Goal: Task Accomplishment & Management: Manage account settings

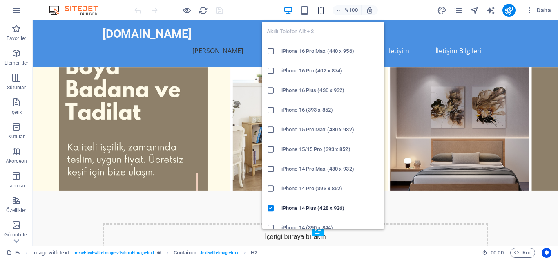
click at [318, 11] on icon "button" at bounding box center [320, 10] width 9 height 9
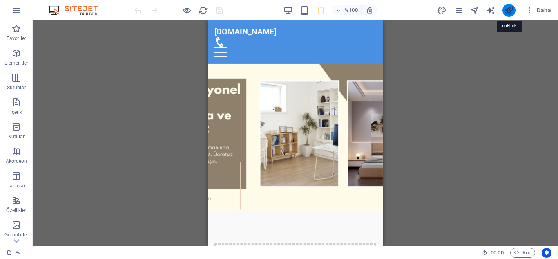
click at [512, 9] on icon "yayınlamak" at bounding box center [508, 10] width 9 height 9
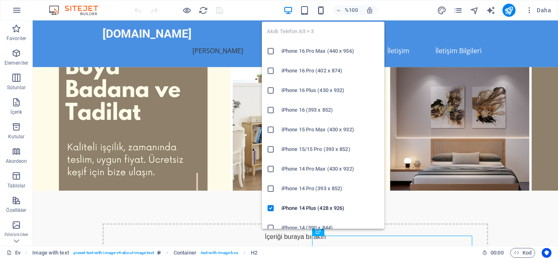
click at [319, 10] on icon "button" at bounding box center [320, 10] width 9 height 9
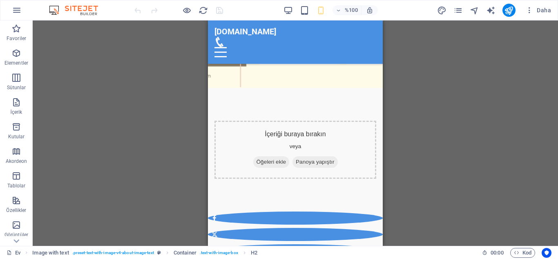
scroll to position [97, 0]
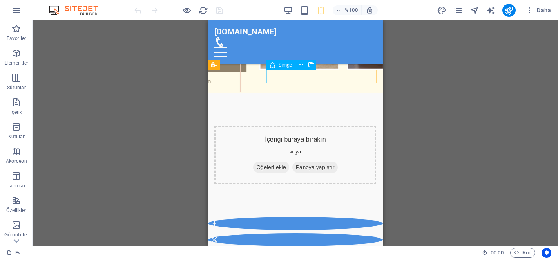
click at [273, 217] on figure at bounding box center [295, 223] width 175 height 13
select select "xMidYMid"
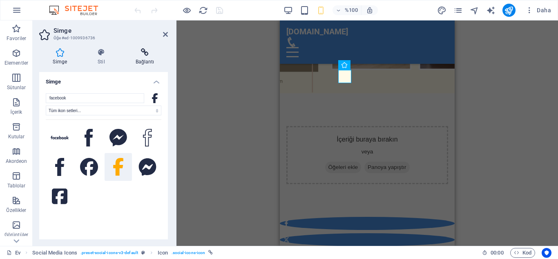
click at [145, 59] on font "Bağlantı" at bounding box center [145, 62] width 19 height 6
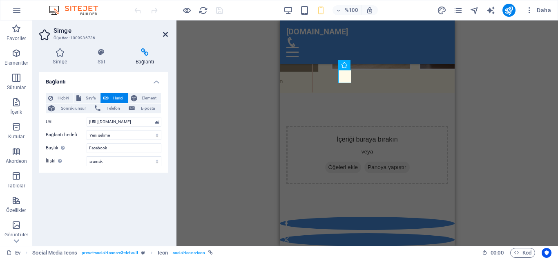
click at [166, 32] on icon at bounding box center [165, 34] width 5 height 7
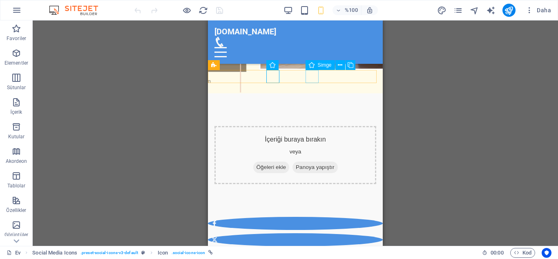
click at [314, 249] on figure at bounding box center [295, 255] width 175 height 13
select select "xMidYMid"
select select "px"
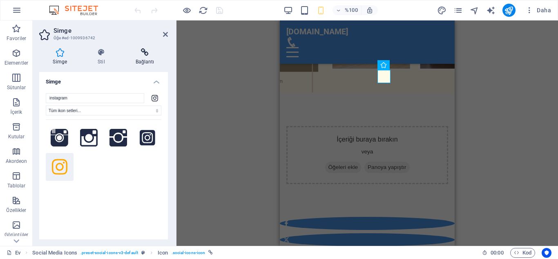
click at [147, 53] on icon at bounding box center [145, 52] width 46 height 8
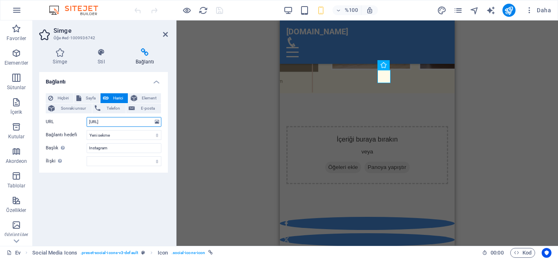
click at [124, 121] on input "https://www.instagram/boya_badana_tadilat_tamir/" at bounding box center [124, 122] width 75 height 10
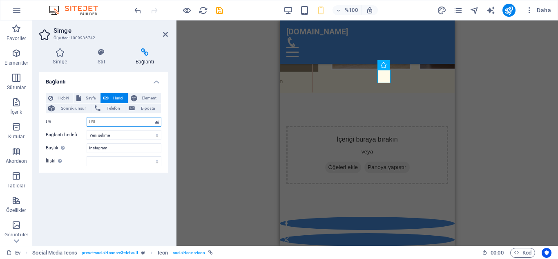
paste input "https://www.instagram.com/boya_badana_tadilat_tamir/"
type input "https://www.instagram.com/boya_badana_tadilat_tamir/"
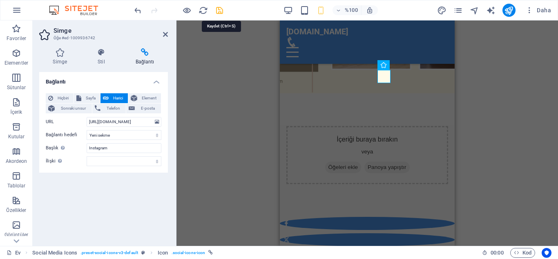
click at [221, 10] on icon "kaydetmek" at bounding box center [219, 10] width 9 height 9
checkbox input "false"
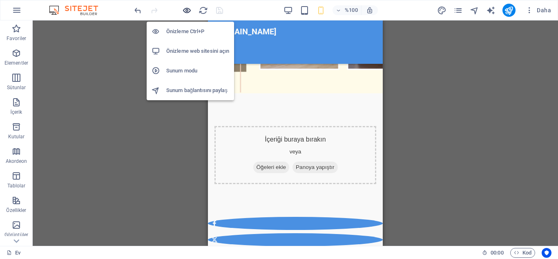
click at [188, 12] on icon "button" at bounding box center [186, 10] width 9 height 9
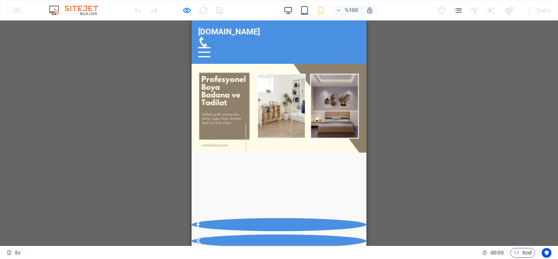
click at [201, 254] on icon at bounding box center [198, 257] width 7 height 7
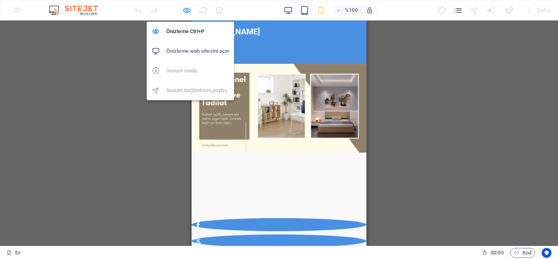
click at [188, 7] on icon "button" at bounding box center [186, 10] width 9 height 9
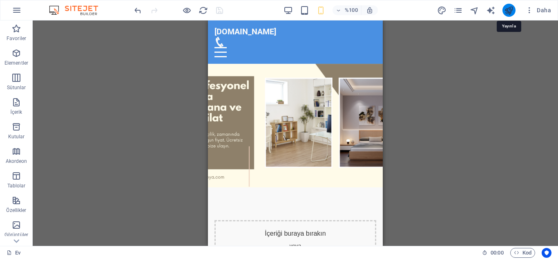
click at [507, 9] on icon "yayınlamak" at bounding box center [508, 10] width 9 height 9
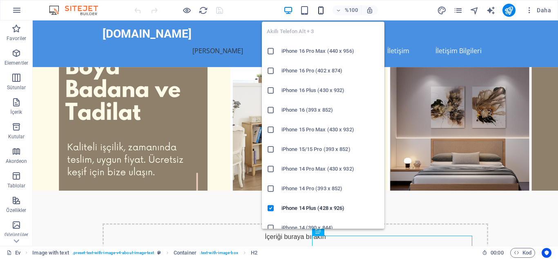
click at [321, 13] on icon "button" at bounding box center [320, 10] width 9 height 9
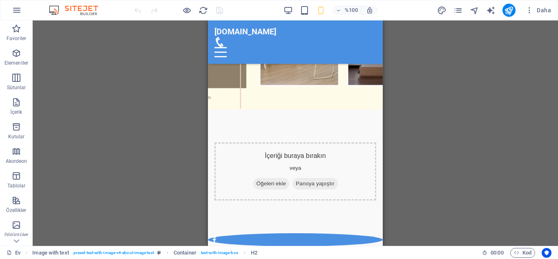
scroll to position [50, 0]
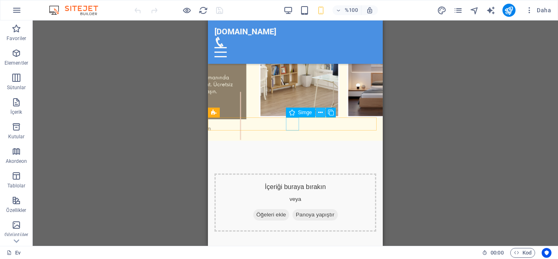
click at [320, 114] on icon at bounding box center [320, 112] width 4 height 9
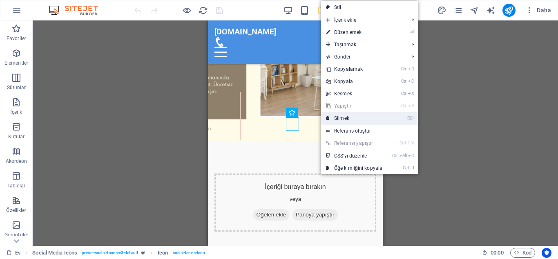
click at [342, 117] on font "Silmek" at bounding box center [341, 118] width 15 height 6
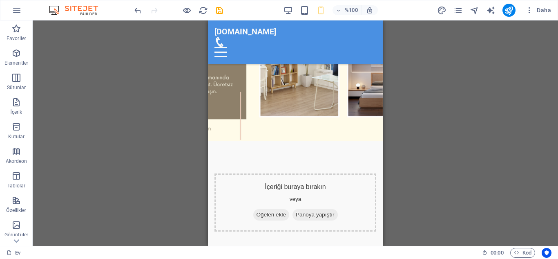
click at [443, 129] on div "Mevcut içeriği değiştirmek için buraya sürükleyin. Yeni bir öğe oluşturmak isti…" at bounding box center [295, 132] width 525 height 225
click at [281, 111] on icon at bounding box center [281, 112] width 4 height 9
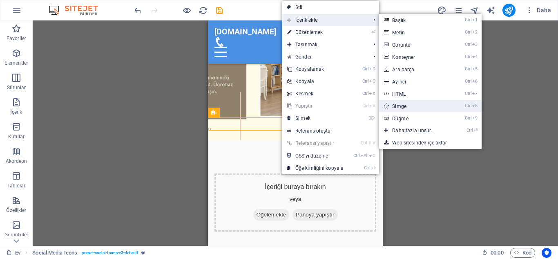
click at [400, 108] on font "Simge" at bounding box center [399, 106] width 14 height 6
select select "xMidYMid"
select select "px"
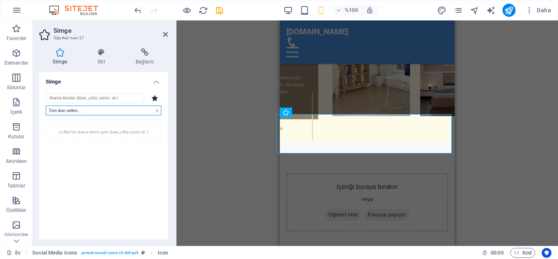
click at [141, 109] on select "Tüm ikon setleri... IcoFont İyonikonlar FontAwesome Markaları FontAwesome Duoto…" at bounding box center [104, 110] width 116 height 10
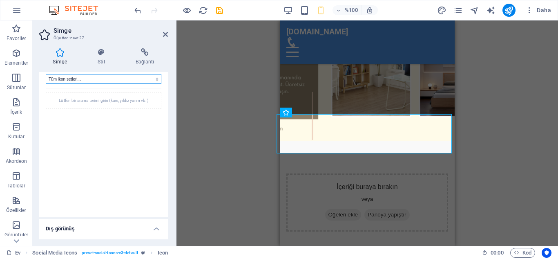
scroll to position [32, 0]
click at [155, 79] on select "Tüm ikon setleri... IcoFont İyonikonlar FontAwesome Markaları FontAwesome Duoto…" at bounding box center [104, 78] width 116 height 10
click at [165, 69] on div "Simge Stil Bağlantı Simge Tüm ikon setleri... IcoFont İyonikonlar FontAwesome M…" at bounding box center [103, 143] width 129 height 191
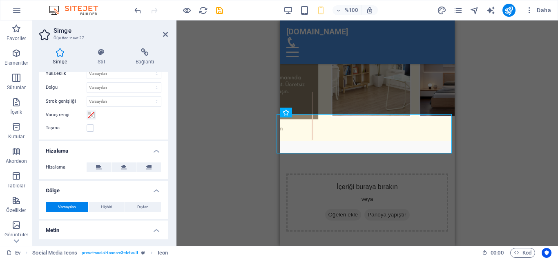
scroll to position [262, 0]
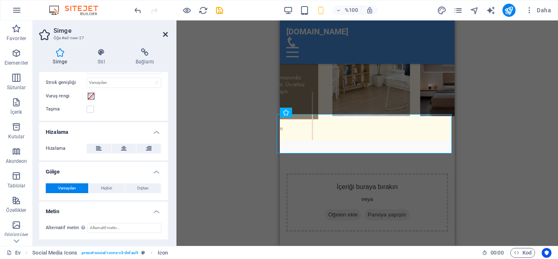
click at [164, 36] on icon at bounding box center [165, 34] width 5 height 7
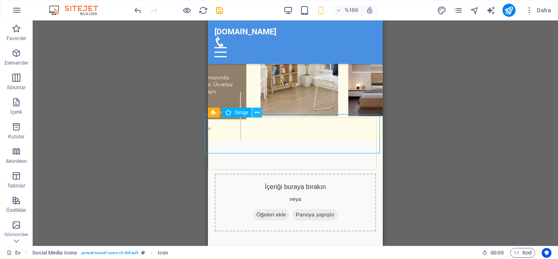
click at [258, 113] on icon at bounding box center [257, 112] width 4 height 9
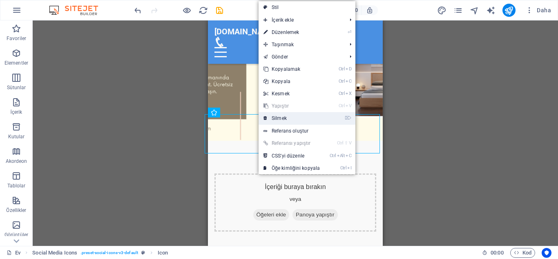
click at [281, 116] on font "Silmek" at bounding box center [279, 118] width 15 height 6
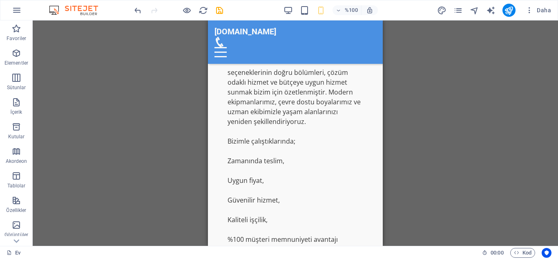
scroll to position [775, 0]
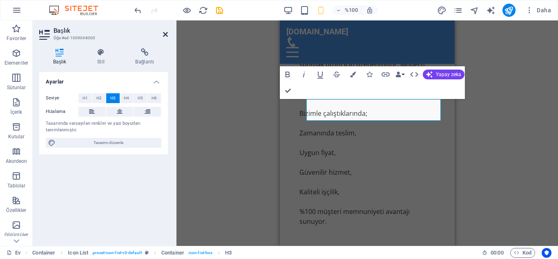
click at [165, 34] on icon at bounding box center [165, 34] width 5 height 7
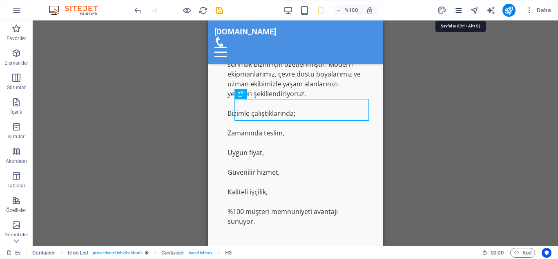
click at [459, 10] on icon "sayfalar" at bounding box center [457, 10] width 9 height 9
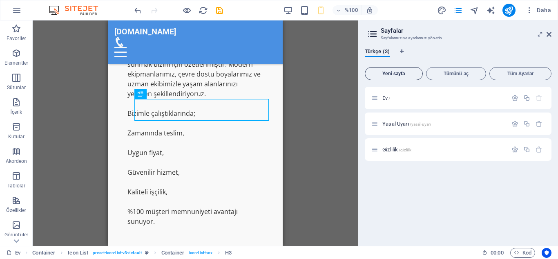
click at [397, 74] on font "Yeni sayfa" at bounding box center [393, 74] width 22 height 6
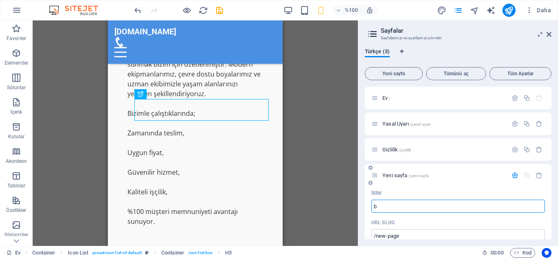
type input "b"
type input "/b"
type input "boy"
type input "/bo"
type input "boya"
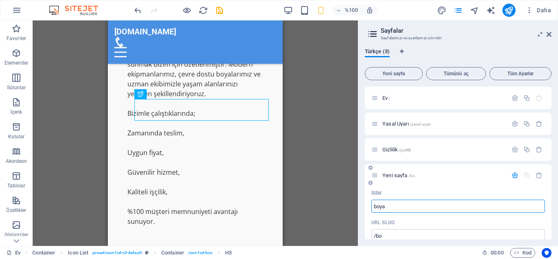
type input "/boya"
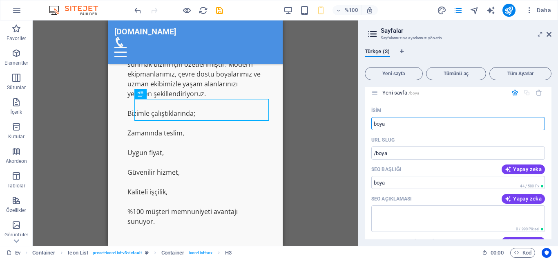
scroll to position [86, 0]
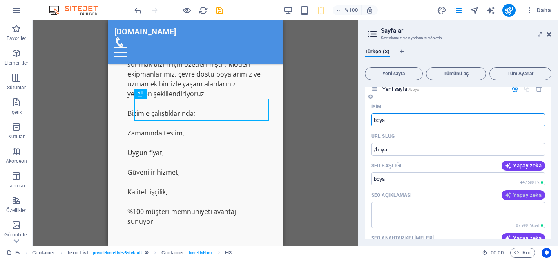
type input "boya"
click at [531, 196] on font "Yapay zeka" at bounding box center [527, 195] width 29 height 6
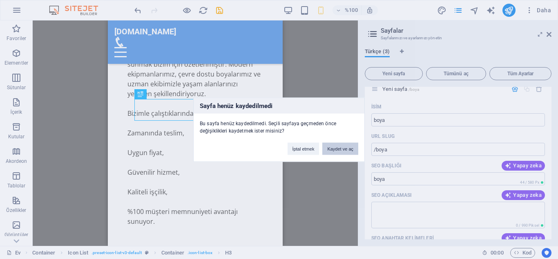
click at [339, 146] on font "Kaydet ve aç" at bounding box center [340, 148] width 26 height 5
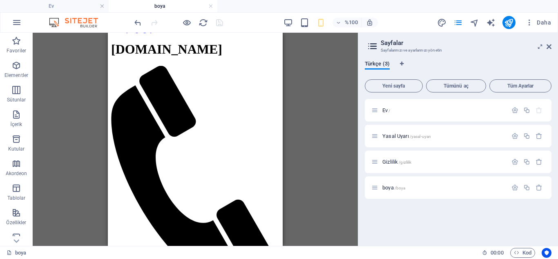
scroll to position [0, 0]
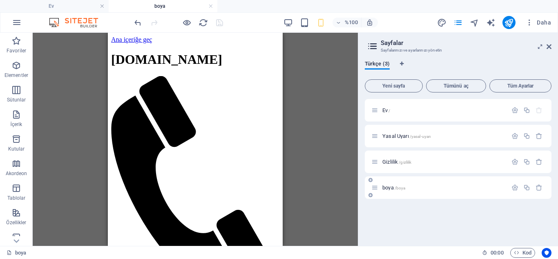
click at [399, 186] on font "/boya" at bounding box center [400, 187] width 11 height 4
click at [513, 187] on icon "button" at bounding box center [514, 187] width 7 height 7
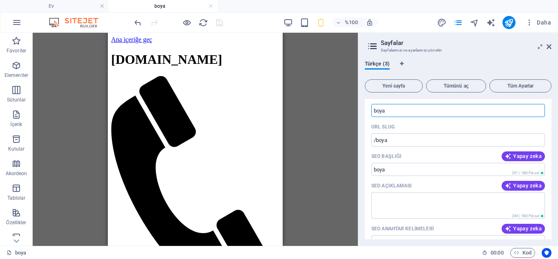
scroll to position [115, 0]
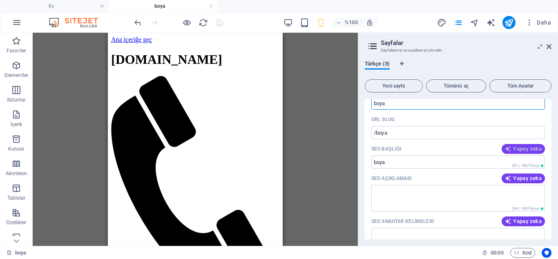
click at [529, 148] on font "Yapay zeka" at bounding box center [527, 148] width 29 height 6
type input "Boya, Badana ve Tadilat Hizmetleri"
click at [527, 179] on font "Yapay zeka" at bounding box center [527, 178] width 29 height 6
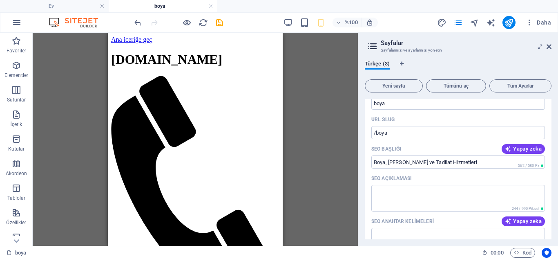
type textarea "Bursada güvenilir boya, badana, tamirat ve tadilat hizmetleri sunan Ustaylaboya…"
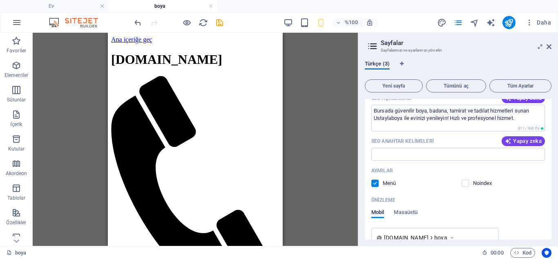
scroll to position [203, 0]
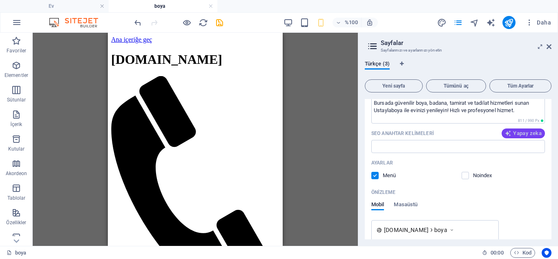
click at [532, 130] on font "Yapay zeka" at bounding box center [527, 133] width 29 height 6
type input "boya badana, tamirat tadilat, Bursa boya hizmetleri, ustaylaboya, Kandilli boya…"
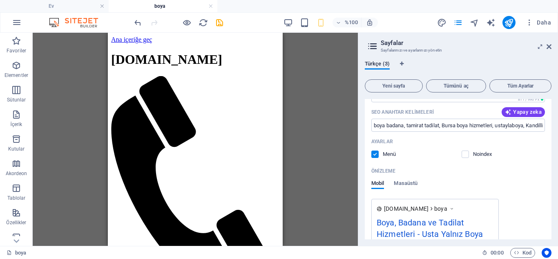
scroll to position [225, 0]
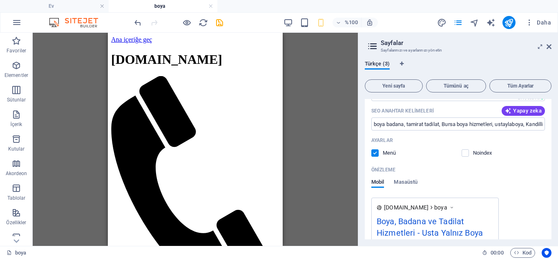
drag, startPoint x: 551, startPoint y: 178, endPoint x: 551, endPoint y: 189, distance: 10.6
click at [551, 189] on div "Türkçe (3) Yeni sayfa Tümünü aç Tüm Ayarlar Ev / Yasal Uyarı /yasal-uyarı Gizli…" at bounding box center [458, 150] width 200 height 192
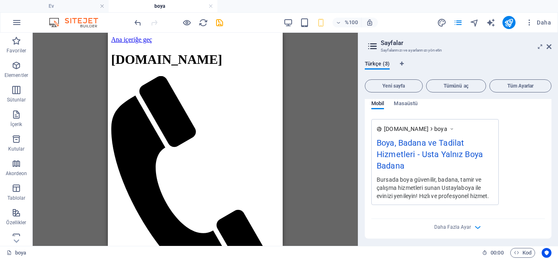
scroll to position [306, 0]
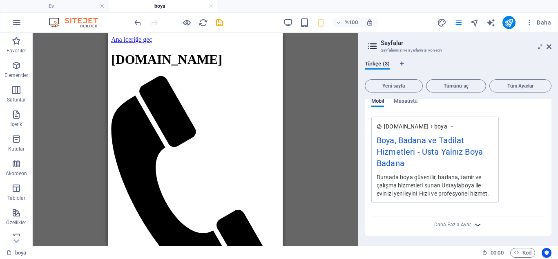
click at [477, 224] on icon "button" at bounding box center [477, 224] width 9 height 9
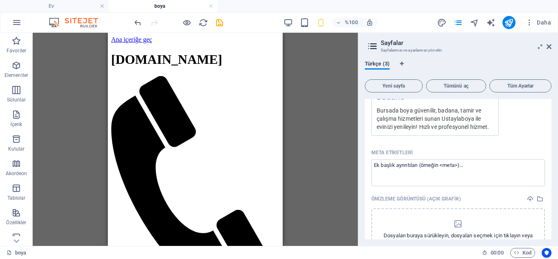
scroll to position [383, 0]
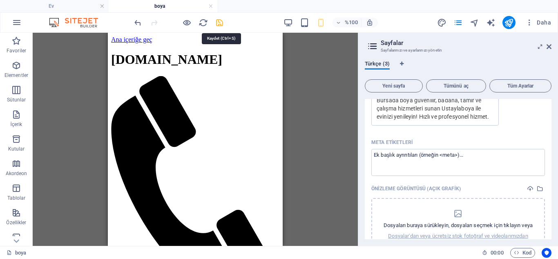
click at [222, 21] on icon "kaydetmek" at bounding box center [219, 22] width 9 height 9
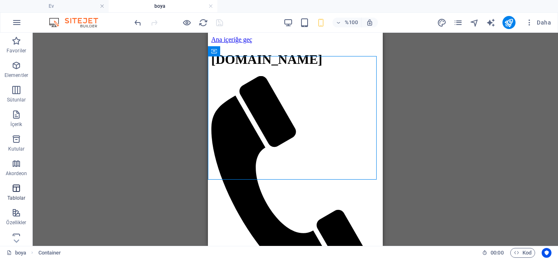
click at [16, 186] on icon "button" at bounding box center [16, 188] width 10 height 10
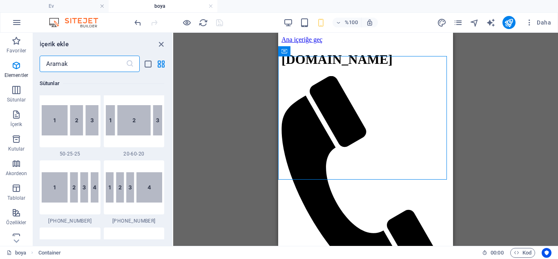
scroll to position [0, 0]
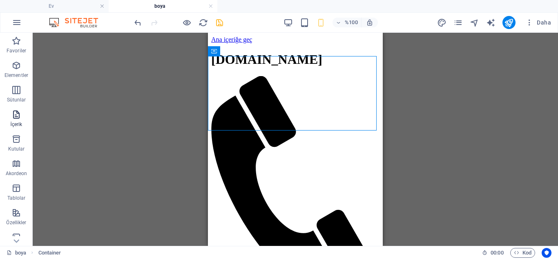
click at [16, 119] on span "İçerik" at bounding box center [16, 119] width 33 height 20
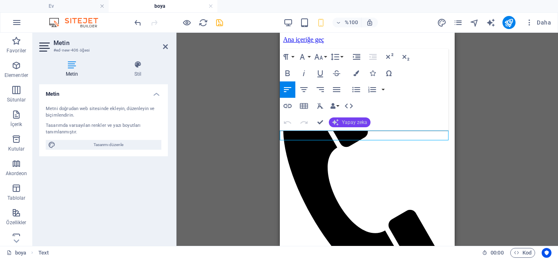
click at [356, 123] on font "Yapay zeka" at bounding box center [354, 122] width 25 height 6
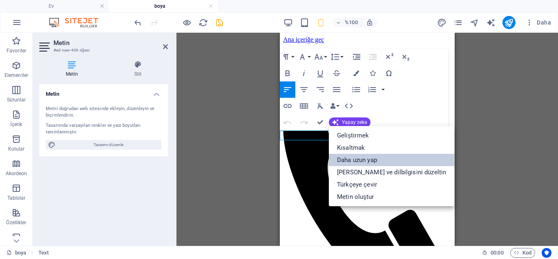
click at [370, 158] on font "Daha uzun yap" at bounding box center [357, 159] width 40 height 7
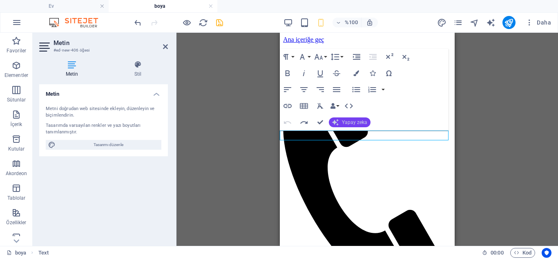
click at [352, 121] on font "Yapay zeka" at bounding box center [354, 122] width 25 height 6
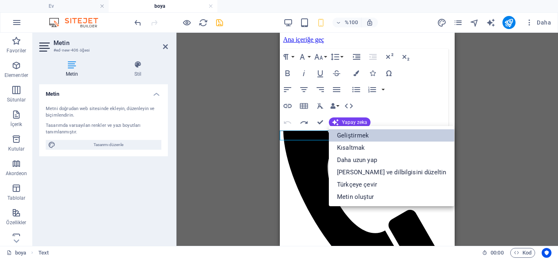
click at [366, 135] on font "Geliştirmek" at bounding box center [353, 135] width 32 height 7
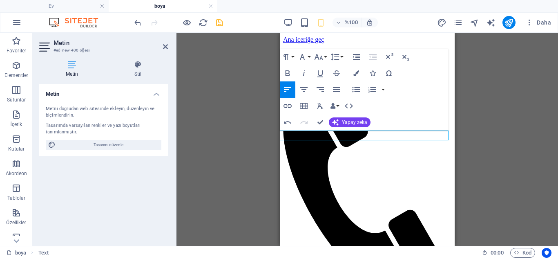
click at [354, 122] on font "Yapay zeka" at bounding box center [354, 122] width 25 height 6
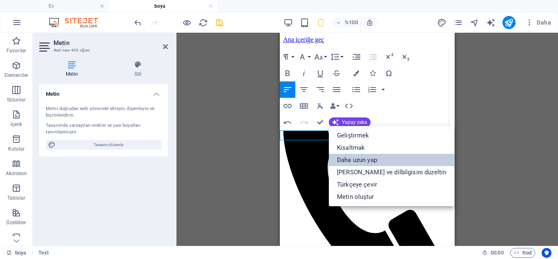
click at [355, 156] on font "Daha uzun yap" at bounding box center [357, 160] width 40 height 12
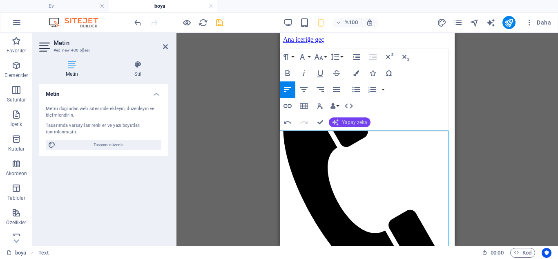
click at [353, 120] on font "Yapay zeka" at bounding box center [354, 122] width 25 height 6
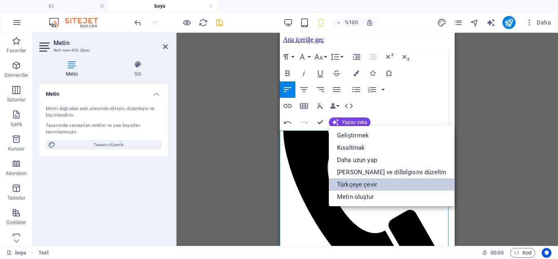
click at [353, 183] on font "Türkçeye çevir" at bounding box center [357, 184] width 40 height 7
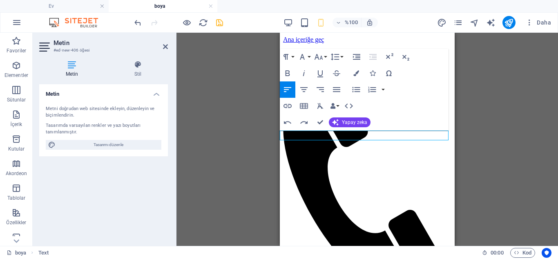
click at [349, 123] on font "Yapay zeka" at bounding box center [354, 122] width 25 height 6
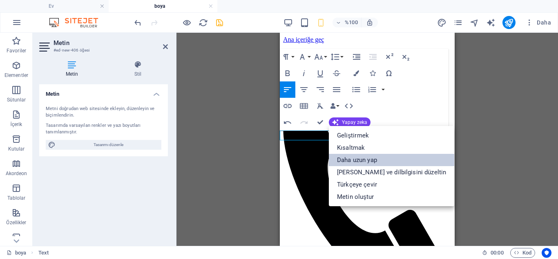
click at [360, 160] on font "Daha uzun yap" at bounding box center [357, 159] width 40 height 7
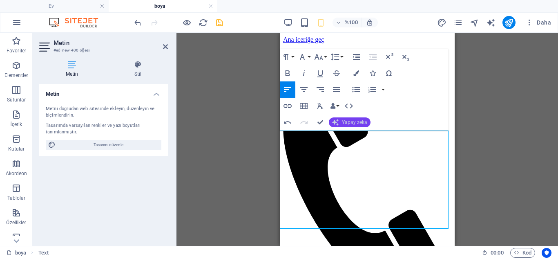
click at [357, 122] on font "Yapay zeka" at bounding box center [354, 122] width 25 height 6
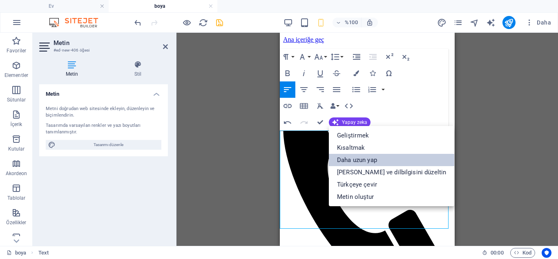
click at [360, 160] on font "Daha uzun yap" at bounding box center [357, 159] width 40 height 7
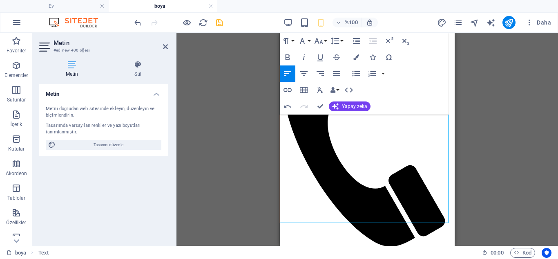
scroll to position [45, 0]
click at [260, 155] on div "Konteyner Placeholder Reference H2 Metin Paragraf Biçimi Normal Başlık 1 Başlık…" at bounding box center [367, 139] width 382 height 213
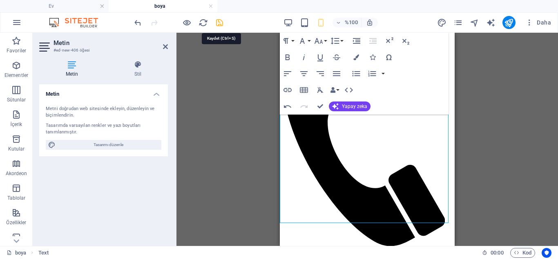
click at [217, 25] on icon "kaydetmek" at bounding box center [219, 22] width 9 height 9
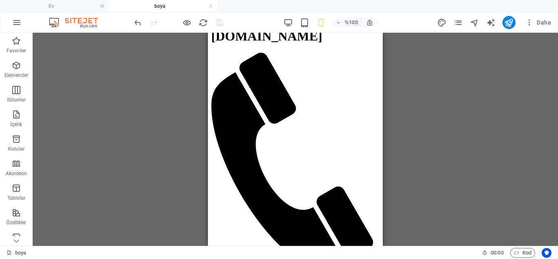
scroll to position [0, 0]
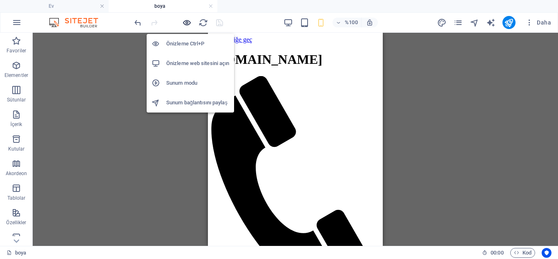
click at [185, 20] on icon "button" at bounding box center [186, 22] width 9 height 9
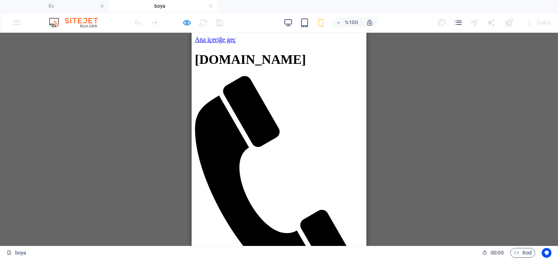
click at [342, 52] on header "ustaylaboya.com Ana Sayfa Hakkımızda Hizmetler İletişim İletişim Bilgileri" at bounding box center [279, 193] width 168 height 283
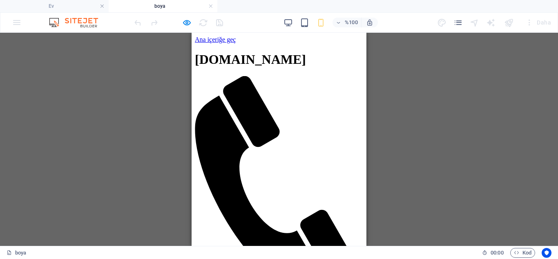
drag, startPoint x: 364, startPoint y: 80, endPoint x: 571, endPoint y: 84, distance: 207.1
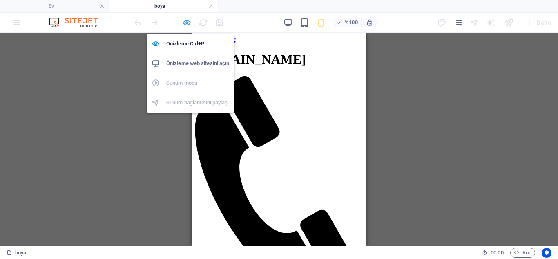
click at [185, 25] on icon "button" at bounding box center [186, 22] width 9 height 9
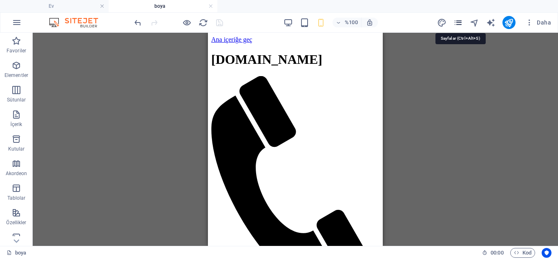
click at [458, 22] on icon "sayfalar" at bounding box center [457, 22] width 9 height 9
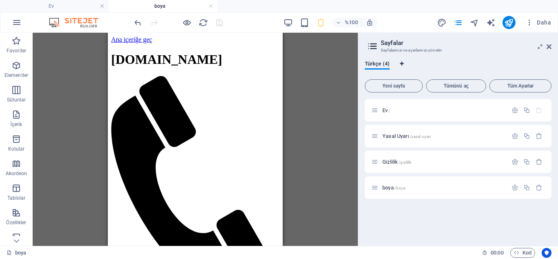
click at [401, 64] on icon "Dil Sekmeleri" at bounding box center [402, 63] width 4 height 5
select select "165"
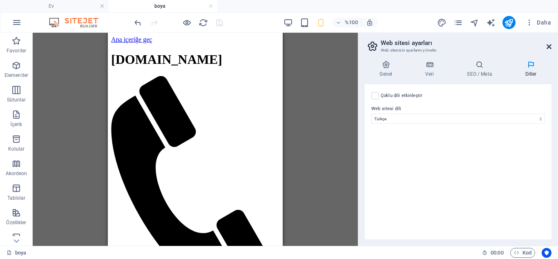
click at [548, 46] on icon at bounding box center [549, 46] width 5 height 7
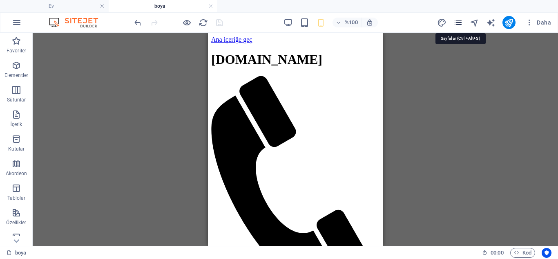
click at [458, 23] on icon "sayfalar" at bounding box center [457, 22] width 9 height 9
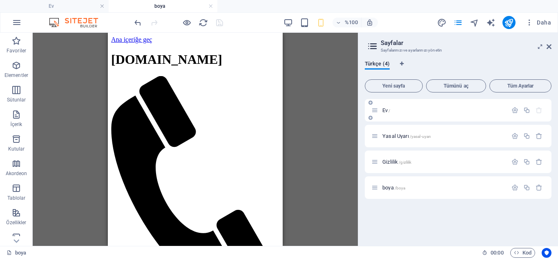
click at [388, 109] on font "Ev" at bounding box center [384, 110] width 5 height 6
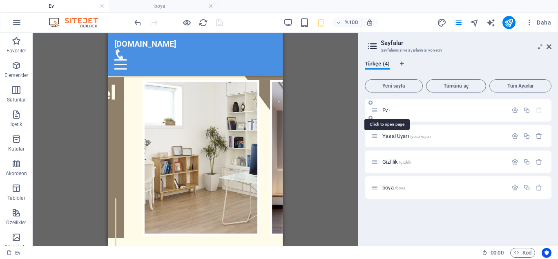
scroll to position [775, 0]
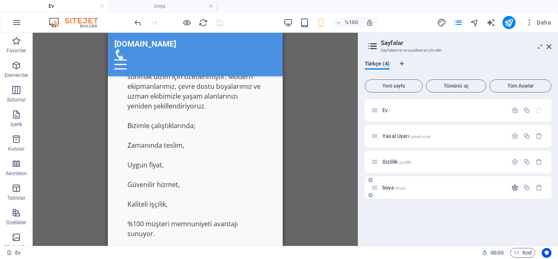
click at [514, 186] on icon "button" at bounding box center [514, 187] width 7 height 7
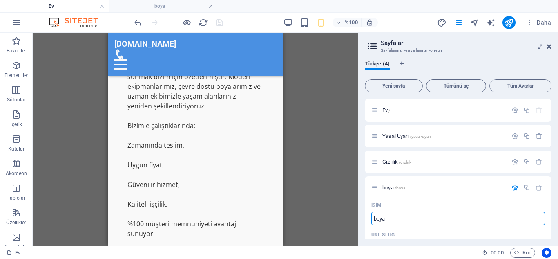
click at [320, 143] on div "H2 Metinli resim Konteyner Sosyal Medya Simgeleri Simge Yer tutucu Arka plandak…" at bounding box center [195, 139] width 325 height 213
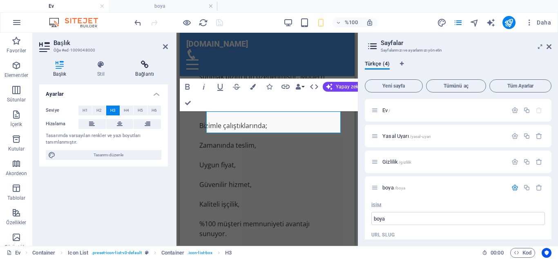
click at [147, 65] on icon at bounding box center [145, 64] width 46 height 8
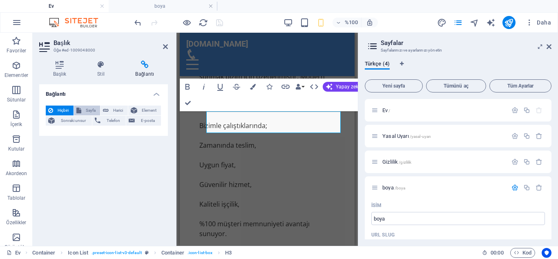
click at [89, 109] on font "Sayfa" at bounding box center [91, 110] width 10 height 4
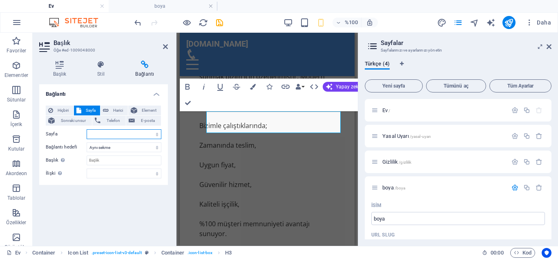
click at [127, 133] on select "Ev Yasal Uyarı Mahremiyet boya" at bounding box center [124, 134] width 75 height 10
select select "3"
click at [87, 129] on select "Ev Yasal Uyarı Mahremiyet boya" at bounding box center [124, 134] width 75 height 10
click at [132, 160] on input "Başlık Ek bağlantı açıklaması, bağlantı metniyle aynı olmamalıdır. Başlık, gene…" at bounding box center [124, 160] width 75 height 10
type input "Boya Badana"
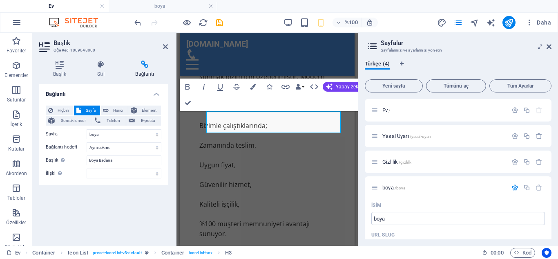
click at [135, 204] on div "Bağlantı Hiçbiri Sayfa Harici Element Sonraki unsur Telefon E-posta Sayfa Ev Ya…" at bounding box center [103, 161] width 129 height 155
click at [221, 24] on icon "kaydetmek" at bounding box center [219, 22] width 9 height 9
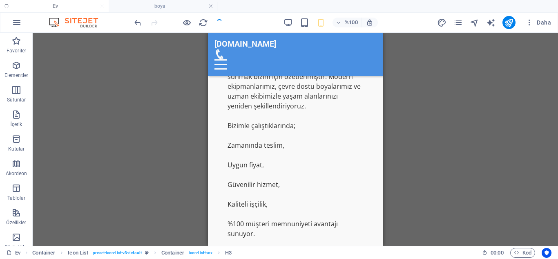
checkbox input "false"
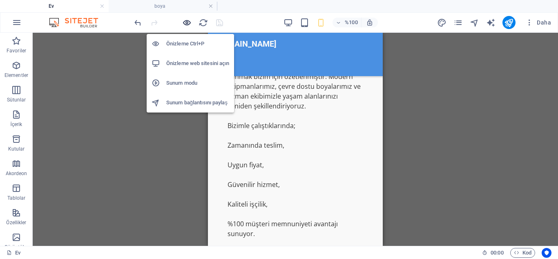
click at [185, 22] on icon "button" at bounding box center [186, 22] width 9 height 9
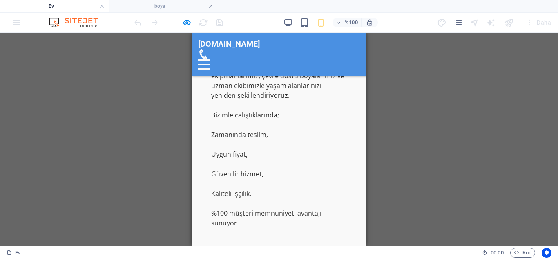
scroll to position [533, 0]
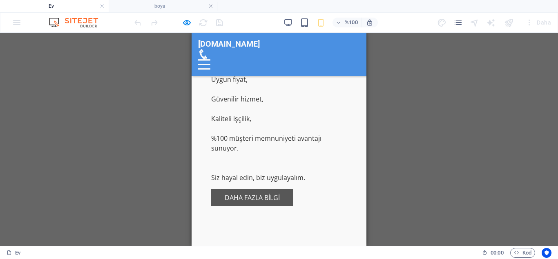
scroll to position [660, 0]
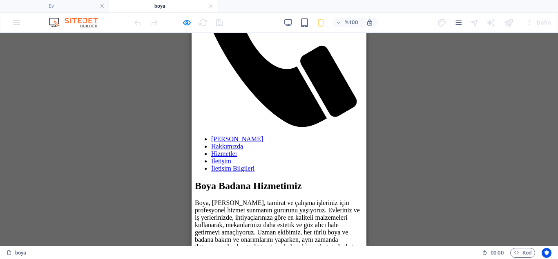
scroll to position [0, 0]
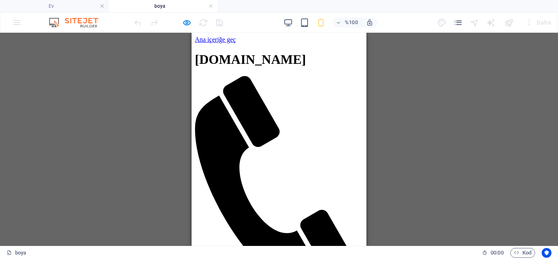
click at [341, 76] on div at bounding box center [279, 184] width 168 height 217
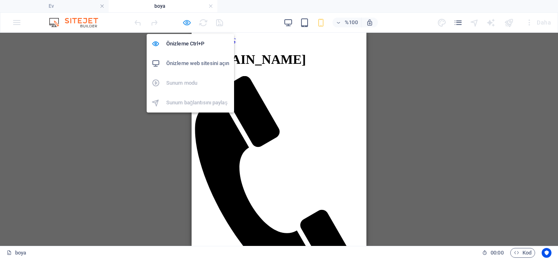
click at [187, 25] on icon "button" at bounding box center [186, 22] width 9 height 9
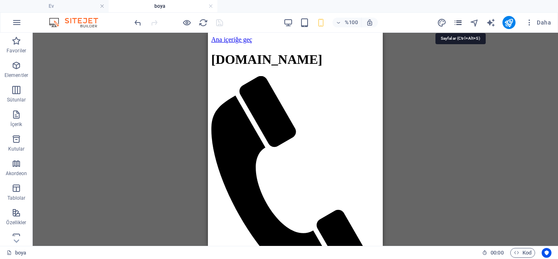
click at [457, 22] on icon "sayfalar" at bounding box center [457, 22] width 9 height 9
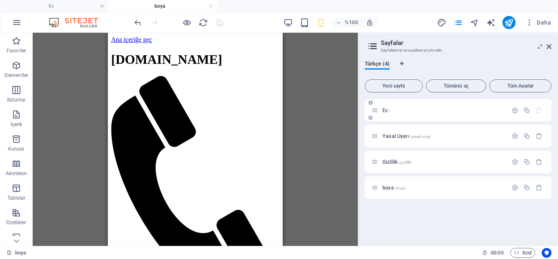
click at [395, 111] on p "Ev /" at bounding box center [443, 109] width 123 height 5
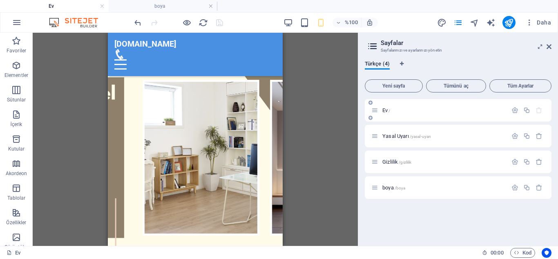
scroll to position [660, 0]
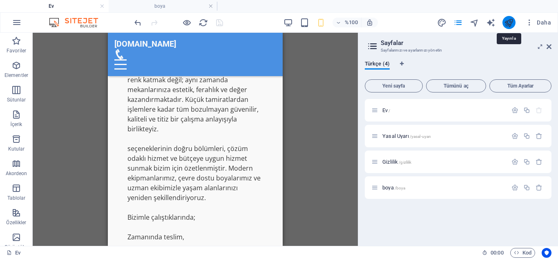
click at [508, 24] on icon "yayınlamak" at bounding box center [508, 22] width 9 height 9
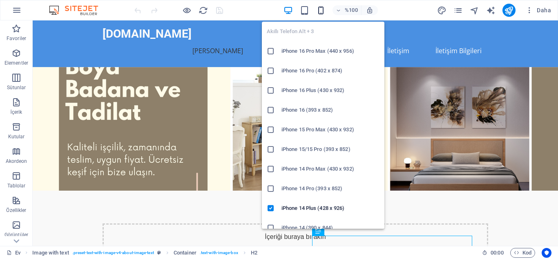
click at [322, 13] on icon "button" at bounding box center [320, 10] width 9 height 9
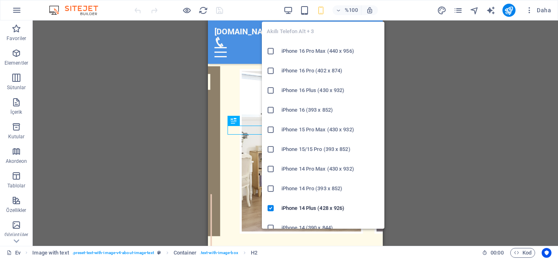
scroll to position [237, 0]
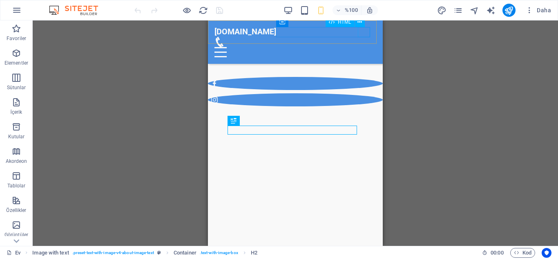
click at [360, 47] on div at bounding box center [295, 52] width 162 height 10
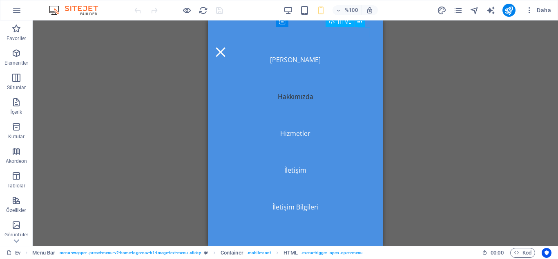
click at [227, 47] on div at bounding box center [220, 52] width 12 height 10
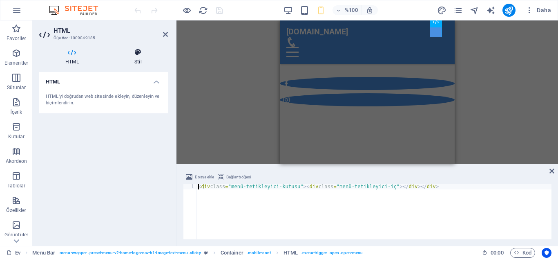
click at [140, 55] on icon at bounding box center [138, 52] width 60 height 8
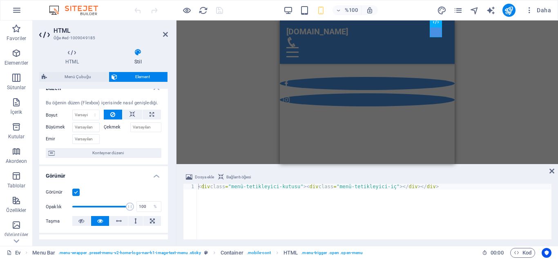
scroll to position [0, 0]
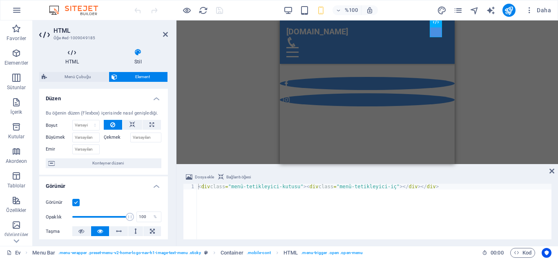
click at [74, 56] on icon at bounding box center [72, 52] width 66 height 8
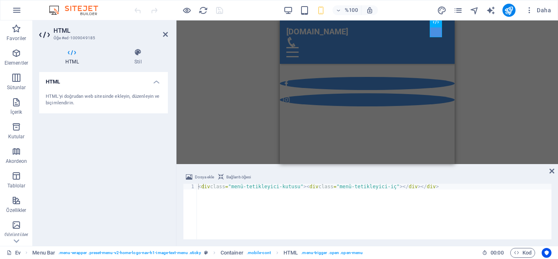
click at [141, 98] on font "HTML'yi doğrudan web sitesinde ekleyin, düzenleyin ve biçimlendirin." at bounding box center [103, 100] width 114 height 12
click at [65, 88] on div "HTML'yi doğrudan web sitesinde ekleyin, düzenleyin ve biçimlendirin." at bounding box center [103, 100] width 129 height 27
click at [70, 64] on font "HTML" at bounding box center [71, 62] width 13 height 6
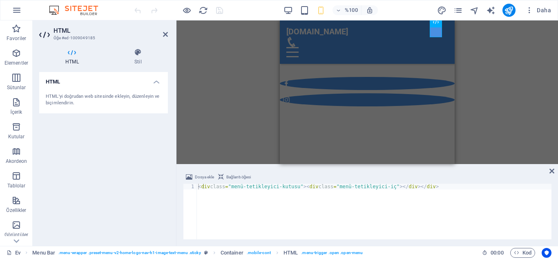
click at [70, 64] on font "HTML" at bounding box center [71, 62] width 13 height 6
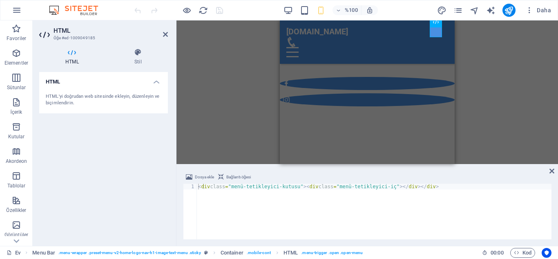
click at [70, 64] on font "HTML" at bounding box center [71, 62] width 13 height 6
click at [167, 35] on icon at bounding box center [165, 34] width 5 height 7
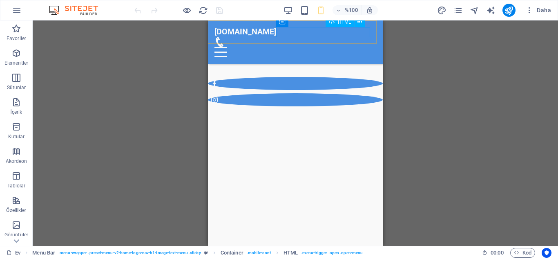
click at [365, 47] on div at bounding box center [295, 52] width 162 height 10
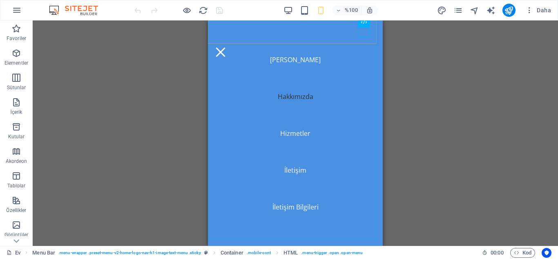
click at [290, 57] on nav "Ana Sayfa Hakkımızda Hizmetler İletişim İletişim Bilgileri" at bounding box center [295, 132] width 175 height 225
select select
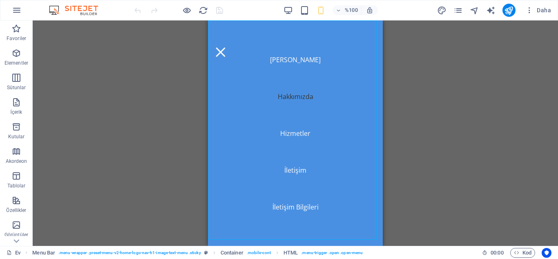
select select
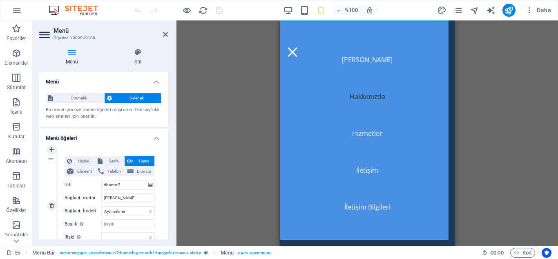
click at [139, 158] on font "Harici" at bounding box center [144, 160] width 10 height 4
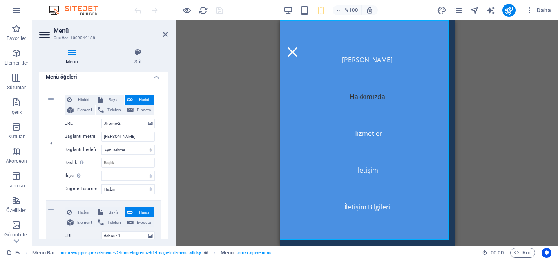
scroll to position [58, 0]
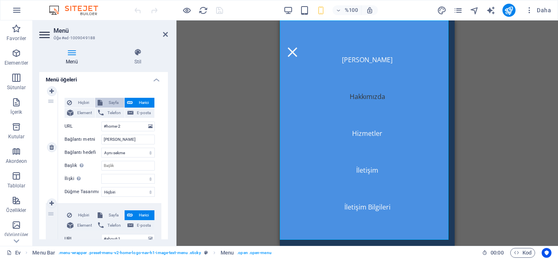
click at [109, 103] on font "Sayfa" at bounding box center [114, 102] width 10 height 4
select select
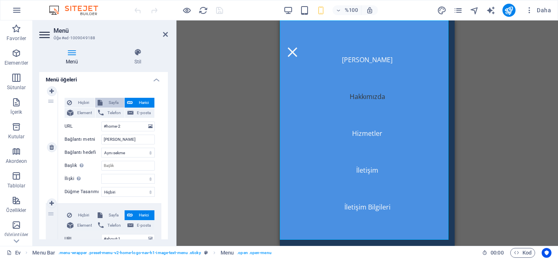
select select
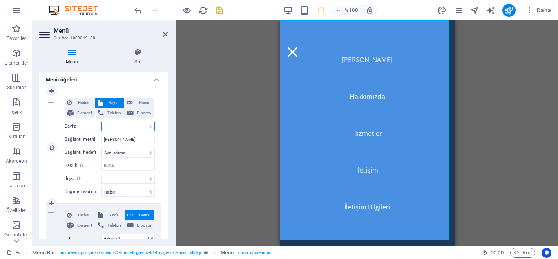
click at [130, 127] on select "Ev Yasal Uyarı Mahremiyet boya" at bounding box center [128, 126] width 54 height 10
select select "0"
click at [101, 121] on select "Ev Yasal Uyarı Mahremiyet boya" at bounding box center [128, 126] width 54 height 10
select select
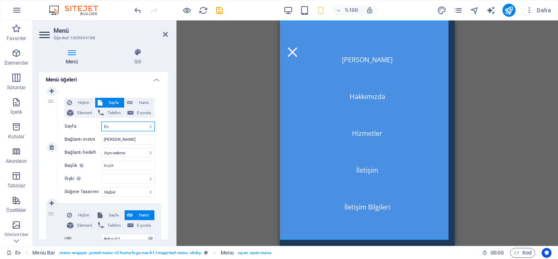
select select
click at [219, 12] on icon "kaydetmek" at bounding box center [219, 10] width 9 height 9
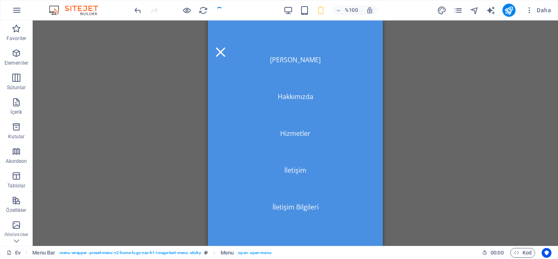
checkbox input "false"
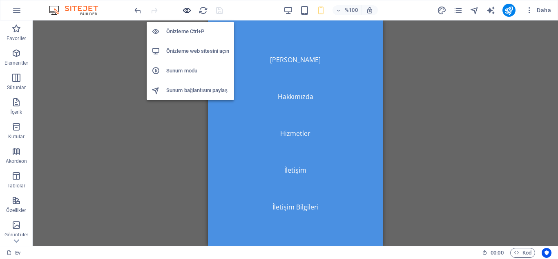
click at [198, 56] on li "Önizleme web sitesini açın" at bounding box center [190, 51] width 87 height 20
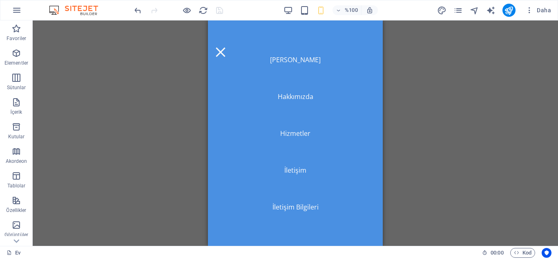
click at [178, 42] on div "H2 Metinli resim Konteyner Menü Çubuğu Menu Bar Menü Yer tutucu Image with text…" at bounding box center [295, 132] width 525 height 225
click at [176, 41] on div "H2 Metinli resim Konteyner Menü Çubuğu Menu Bar Menü Yer tutucu Image with text…" at bounding box center [295, 132] width 525 height 225
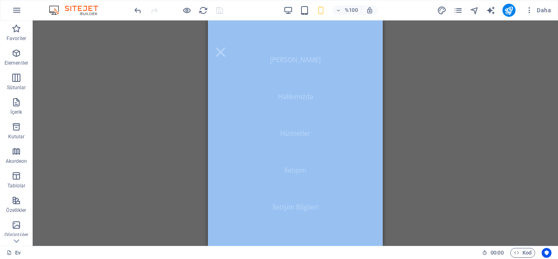
click at [176, 41] on div "H2 Metinli resim Konteyner Menü Çubuğu Menu Bar Menü Yer tutucu Image with text…" at bounding box center [295, 132] width 525 height 225
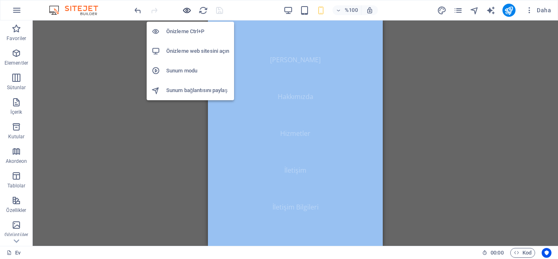
click at [186, 11] on icon "button" at bounding box center [186, 10] width 9 height 9
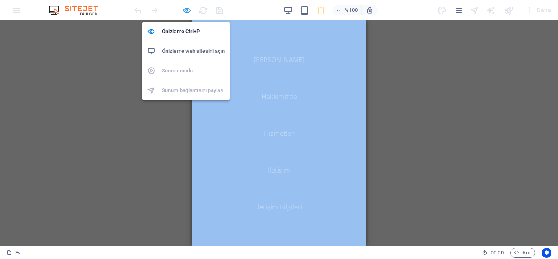
click at [186, 11] on icon "button" at bounding box center [186, 10] width 9 height 9
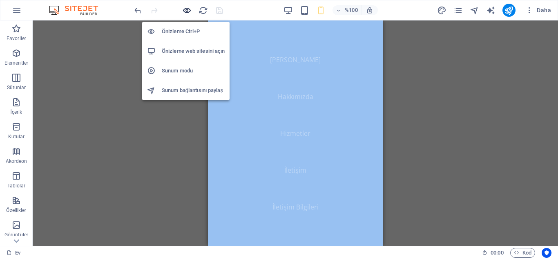
scroll to position [353, 0]
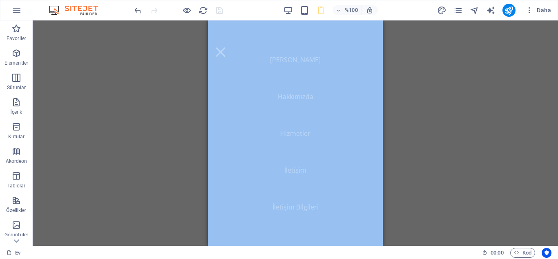
click at [117, 159] on div "H2 Metinli resim Konteyner Menü Çubuğu Menu Bar Menü Yer tutucu Image with text…" at bounding box center [295, 132] width 525 height 225
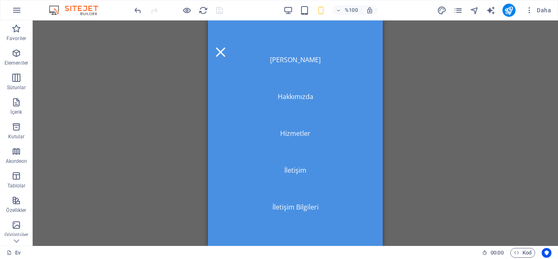
click at [117, 159] on div "H2 Metinli resim Konteyner Menü Çubuğu Menu Bar Menü Yer tutucu Image with text…" at bounding box center [295, 132] width 525 height 225
click at [227, 47] on div at bounding box center [220, 52] width 12 height 10
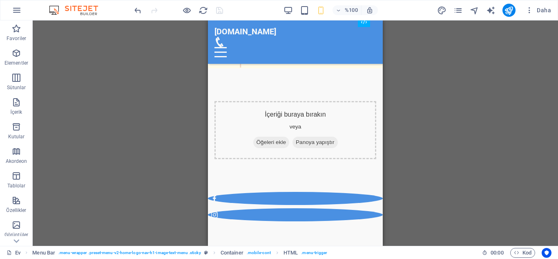
scroll to position [0, 0]
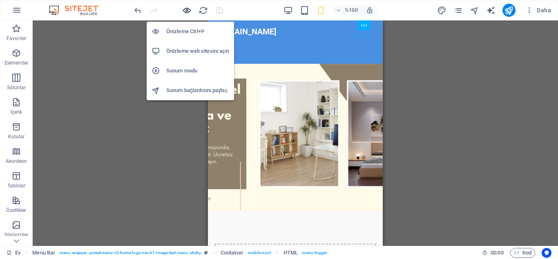
click at [186, 9] on icon "button" at bounding box center [186, 10] width 9 height 9
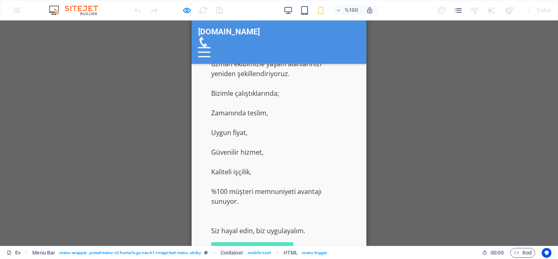
scroll to position [682, 0]
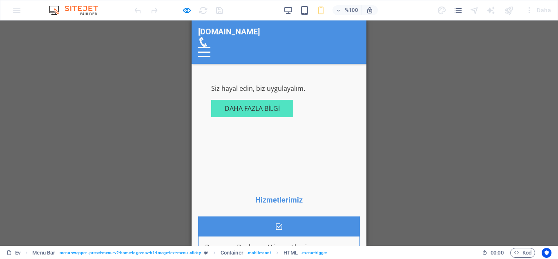
click at [290, 242] on font "Boya ve Badana Hizmetleri" at bounding box center [256, 246] width 103 height 9
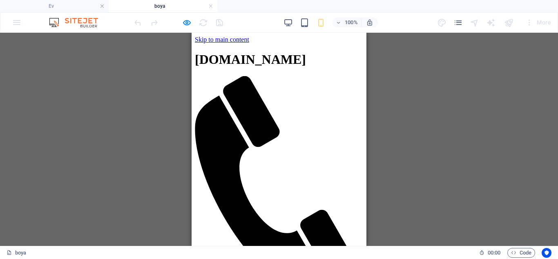
scroll to position [0, 0]
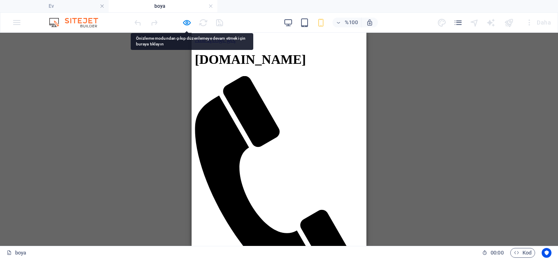
drag, startPoint x: 276, startPoint y: 66, endPoint x: 277, endPoint y: 98, distance: 32.7
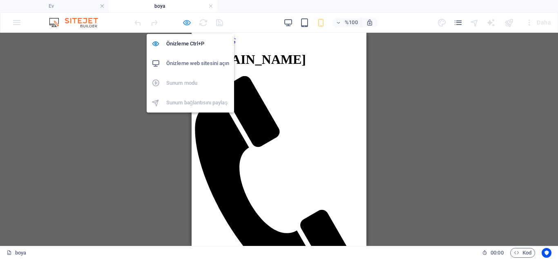
click at [186, 24] on icon "button" at bounding box center [186, 22] width 9 height 9
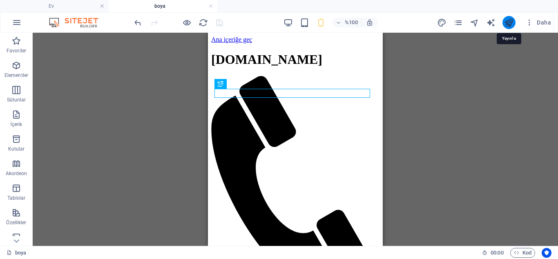
click at [511, 19] on icon "yayınlamak" at bounding box center [508, 22] width 9 height 9
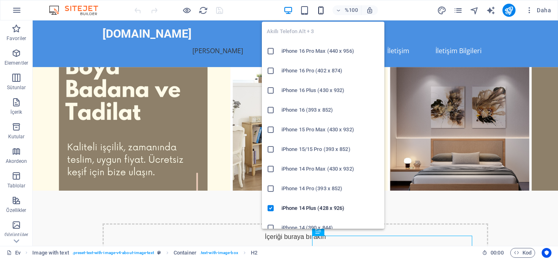
click at [321, 11] on icon "button" at bounding box center [320, 10] width 9 height 9
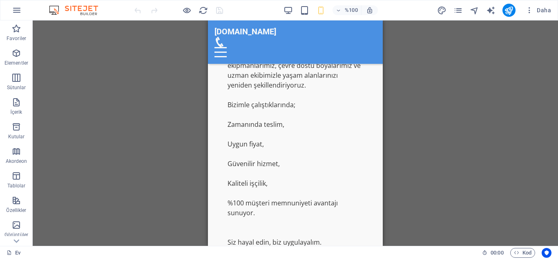
scroll to position [795, 0]
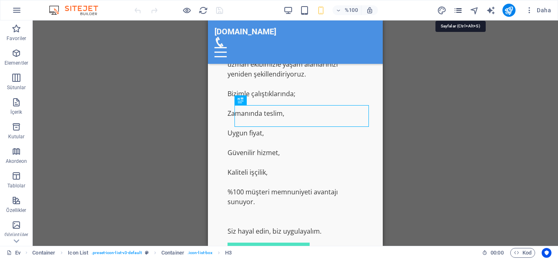
click at [460, 10] on icon "sayfalar" at bounding box center [457, 10] width 9 height 9
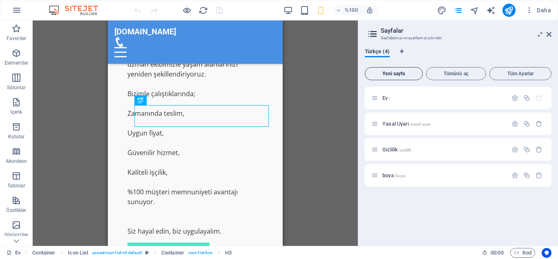
click at [395, 75] on font "Yeni sayfa" at bounding box center [393, 74] width 22 height 6
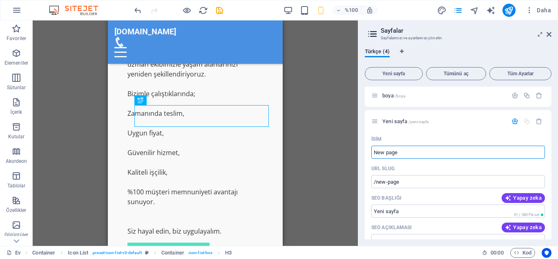
scroll to position [82, 0]
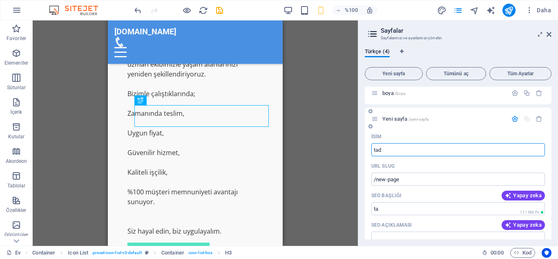
type input "tadi"
type input "/ta"
type input "tadilat"
type input "/tadila"
type input "tadilat"
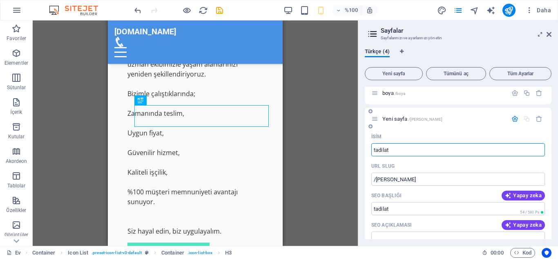
type input "/[PERSON_NAME]"
type input "tadilat"
click at [518, 194] on font "Yapay zeka" at bounding box center [527, 195] width 29 height 6
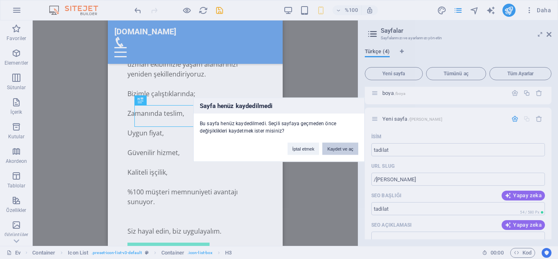
click at [333, 147] on font "Kaydet ve aç" at bounding box center [340, 148] width 26 height 5
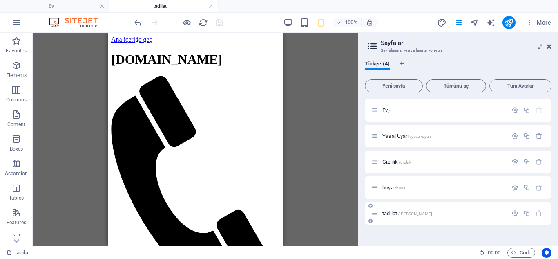
scroll to position [0, 0]
click at [514, 213] on icon "button" at bounding box center [514, 213] width 7 height 7
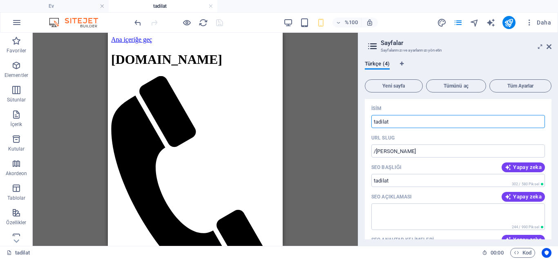
scroll to position [124, 0]
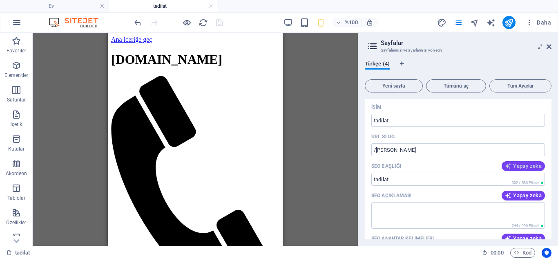
click at [517, 165] on font "Yapay zeka" at bounding box center [527, 166] width 29 height 6
type input "Ustaylaboya: Boya ve Tadilat Hizmetleri"
click at [523, 196] on font "Yapay zeka" at bounding box center [527, 195] width 29 height 6
type textarea "Ustaylaboya, Bursada boya, badana, tamirat ve tadilat hizmetleri sunar. Profesy…"
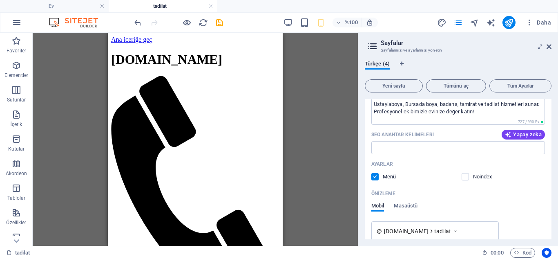
scroll to position [229, 0]
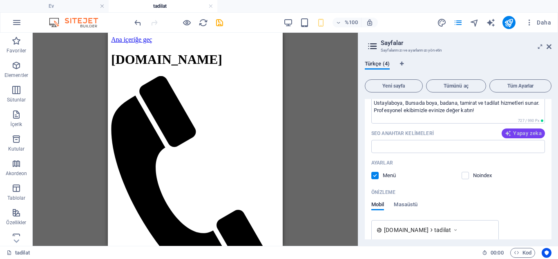
click at [527, 132] on font "Yapay zeka" at bounding box center [527, 133] width 29 height 6
type input "usta boya, badana hizmetleri, tamirat tadilat, Bursa boya ustası, Kandilli boya…"
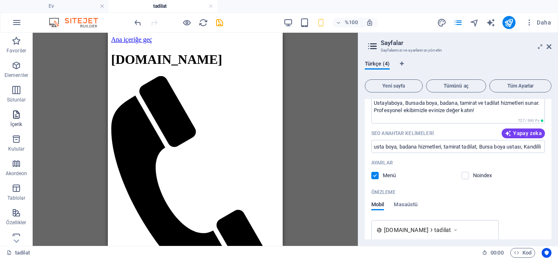
click at [16, 116] on icon "button" at bounding box center [16, 114] width 10 height 10
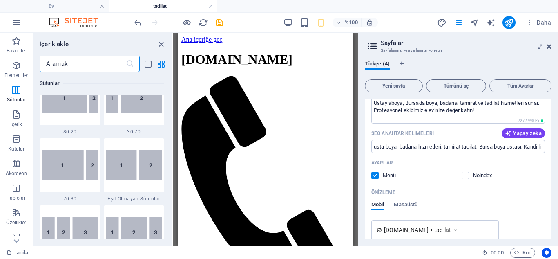
scroll to position [0, 0]
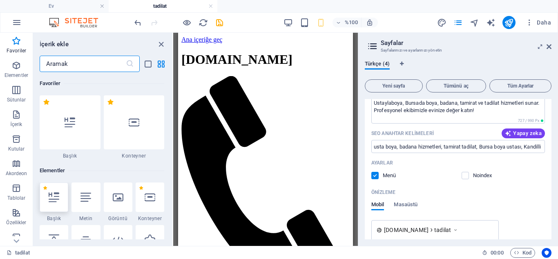
click at [59, 201] on icon at bounding box center [54, 197] width 11 height 11
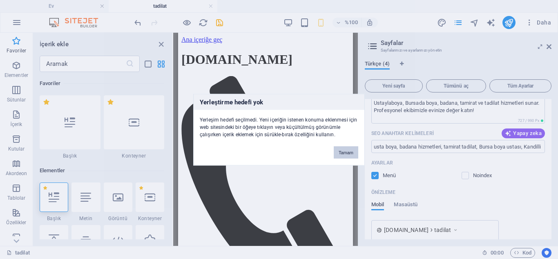
click at [342, 152] on font "Tamam" at bounding box center [346, 152] width 15 height 5
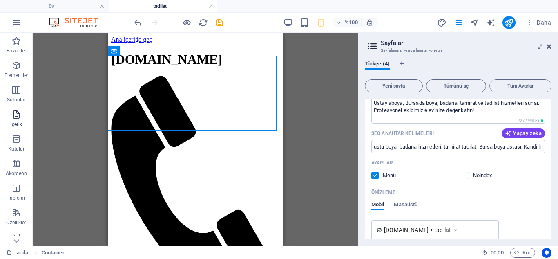
click at [15, 118] on icon "button" at bounding box center [16, 114] width 10 height 10
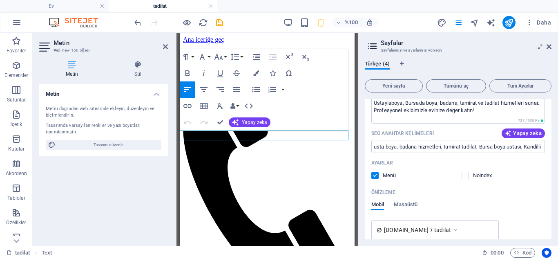
click at [261, 122] on font "Yapay zeka" at bounding box center [254, 122] width 25 height 6
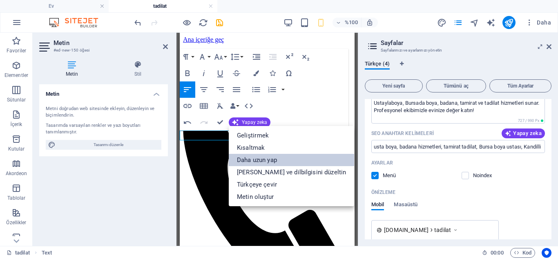
click at [256, 158] on font "Daha uzun yap" at bounding box center [257, 159] width 40 height 7
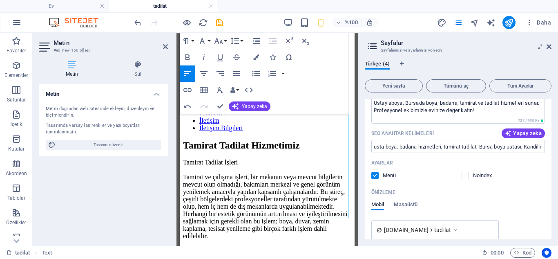
scroll to position [207, 0]
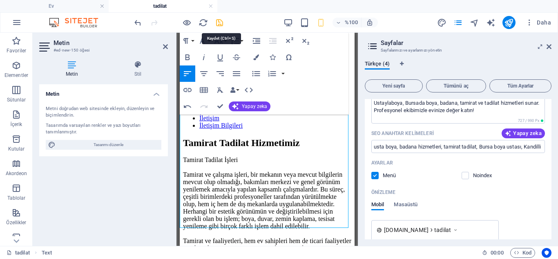
click at [218, 22] on icon "kaydetmek" at bounding box center [219, 22] width 9 height 9
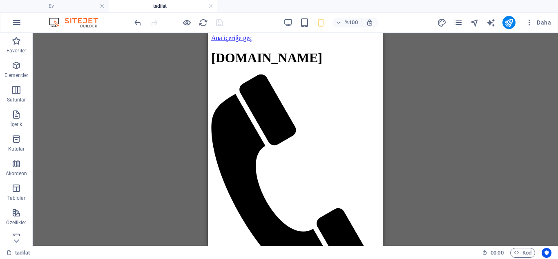
scroll to position [0, 0]
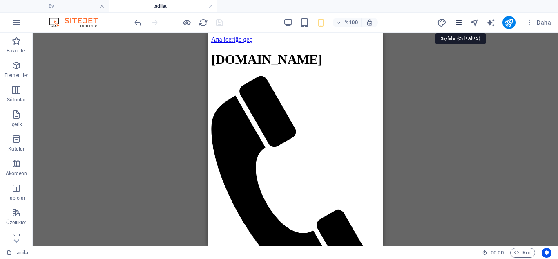
click at [459, 25] on icon "sayfalar" at bounding box center [457, 22] width 9 height 9
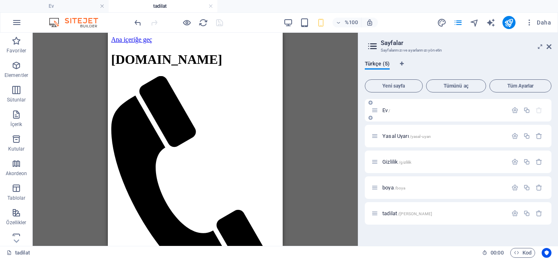
click at [384, 109] on font "Ev" at bounding box center [384, 110] width 5 height 6
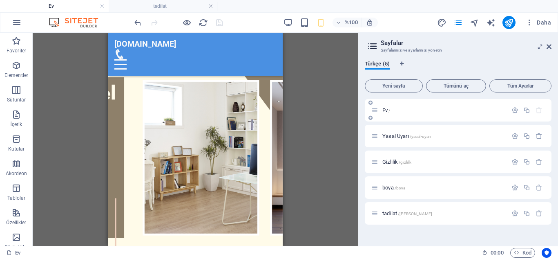
scroll to position [795, 0]
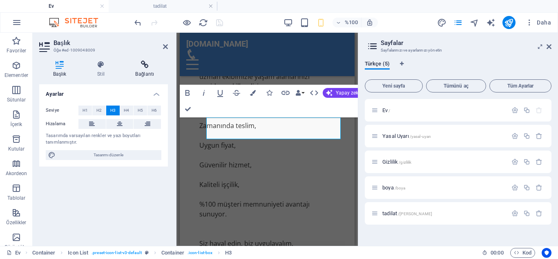
click at [147, 62] on icon at bounding box center [145, 64] width 46 height 8
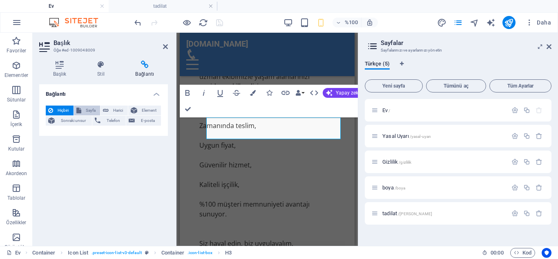
click at [91, 110] on font "Sayfa" at bounding box center [91, 110] width 10 height 4
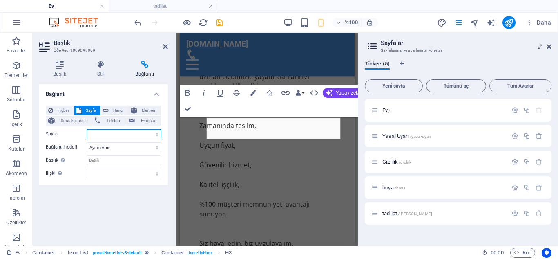
click at [110, 135] on select "Ev Yasal Uyarı Mahremiyet boya tadilat" at bounding box center [124, 134] width 75 height 10
select select "4"
click at [87, 129] on select "Ev Yasal Uyarı Mahremiyet boya tadilat" at bounding box center [124, 134] width 75 height 10
click at [135, 162] on input "Başlık Ek bağlantı açıklaması, bağlantı metniyle aynı olmamalıdır. Başlık, gene…" at bounding box center [124, 160] width 75 height 10
type input "Tamirat Tadilat Hizmetleri"
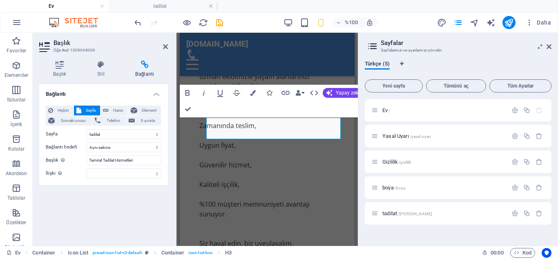
click at [116, 201] on div "Bağlantı Hiçbiri Sayfa Harici Element Sonraki unsur Telefon E-posta Sayfa Ev Ya…" at bounding box center [103, 161] width 129 height 155
click at [165, 44] on icon at bounding box center [165, 46] width 5 height 7
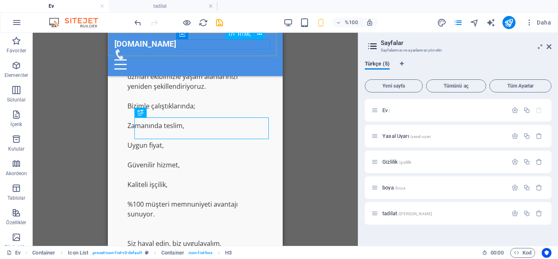
click at [265, 59] on div at bounding box center [195, 64] width 162 height 10
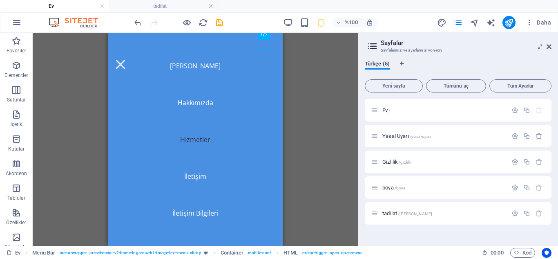
click at [311, 84] on div "H2 Metinli resim Konteyner Yer tutucu Arka plandaki metin Menu Bar Menü Menü Çu…" at bounding box center [195, 139] width 325 height 213
click at [371, 3] on ul "Ev tadilat" at bounding box center [279, 6] width 558 height 12
click at [127, 59] on div at bounding box center [120, 64] width 12 height 10
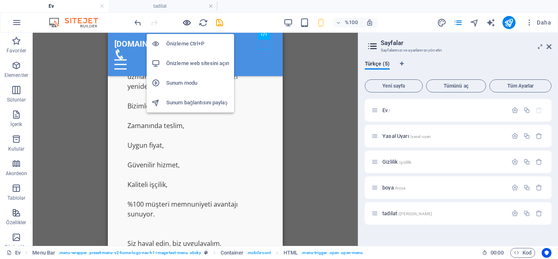
click at [188, 23] on icon "button" at bounding box center [186, 22] width 9 height 9
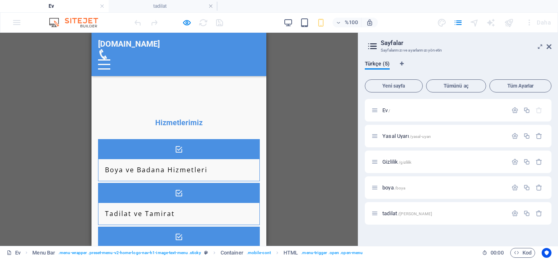
click at [110, 59] on div at bounding box center [104, 59] width 12 height 1
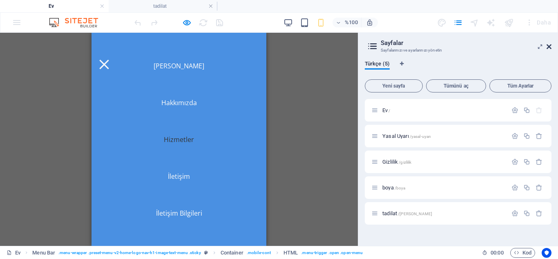
click at [550, 45] on icon at bounding box center [549, 46] width 5 height 7
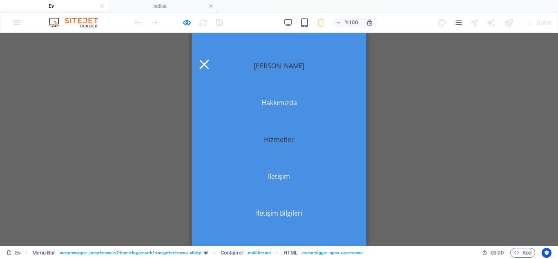
click at [278, 61] on font "[PERSON_NAME]" at bounding box center [279, 65] width 51 height 9
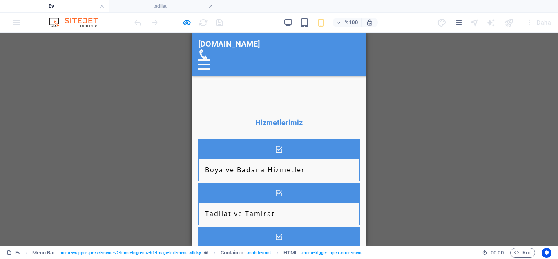
click at [210, 59] on div at bounding box center [204, 59] width 12 height 1
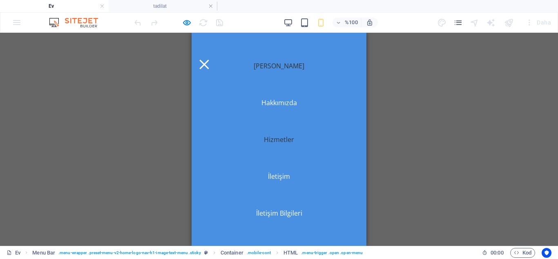
click at [281, 63] on font "[PERSON_NAME]" at bounding box center [279, 65] width 51 height 9
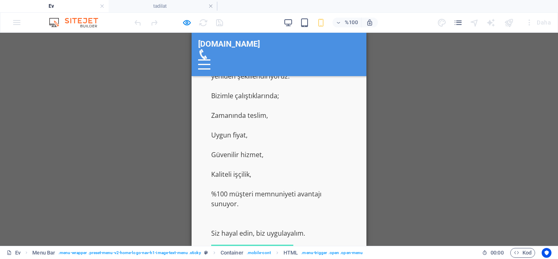
scroll to position [611, 0]
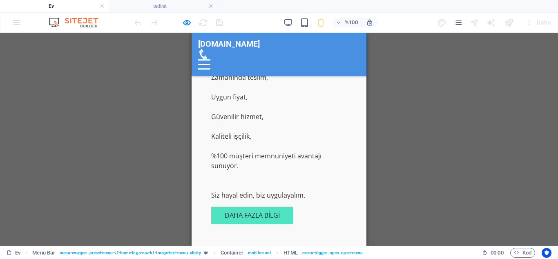
drag, startPoint x: 364, startPoint y: 179, endPoint x: 561, endPoint y: 184, distance: 197.0
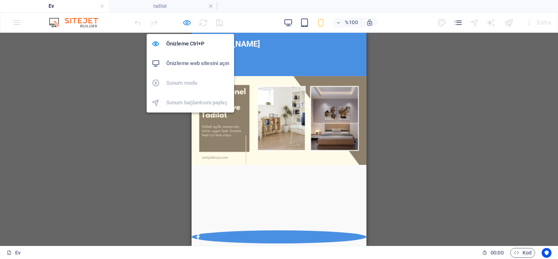
click at [187, 22] on icon "button" at bounding box center [186, 22] width 9 height 9
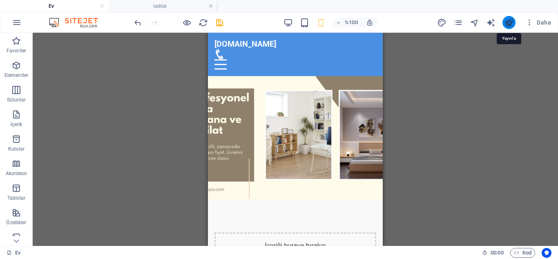
click at [511, 24] on icon "yayınlamak" at bounding box center [508, 22] width 9 height 9
checkbox input "false"
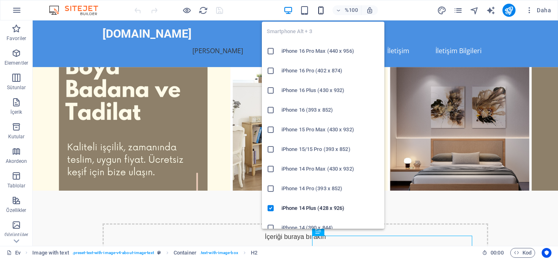
click at [319, 11] on icon "button" at bounding box center [320, 10] width 9 height 9
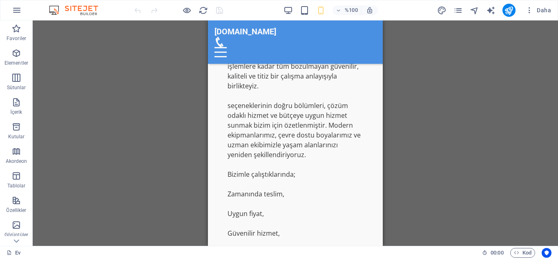
scroll to position [750, 0]
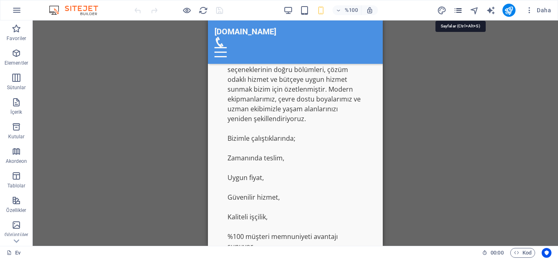
click at [458, 10] on icon "sayfalar" at bounding box center [457, 10] width 9 height 9
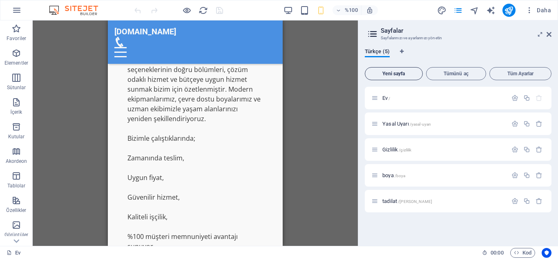
click at [400, 76] on button "Yeni sayfa" at bounding box center [394, 73] width 58 height 13
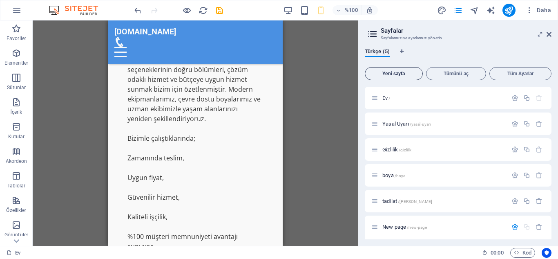
scroll to position [95, 0]
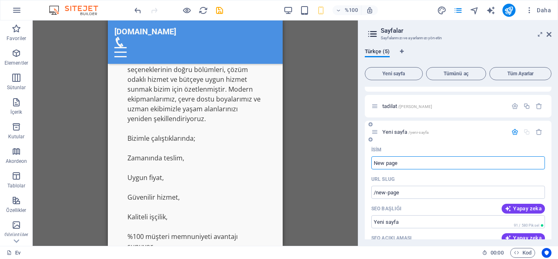
click at [402, 164] on input "New page" at bounding box center [458, 162] width 174 height 13
type input "N"
type input "/"
type input "iç"
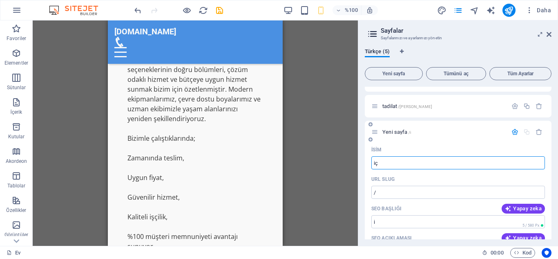
type input "/i"
type input "i"
type input "iç"
type input "/ic"
type input "iç"
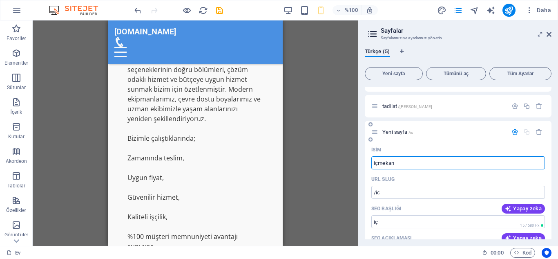
type input "içmekan"
type input "/icmekan"
type input "içmekan"
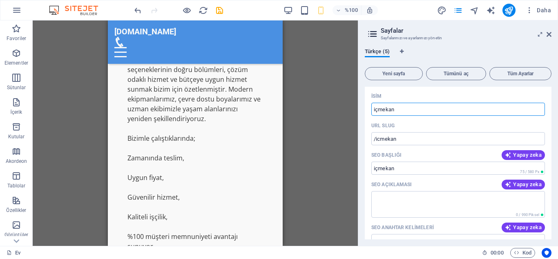
scroll to position [150, 0]
type input "içmekan"
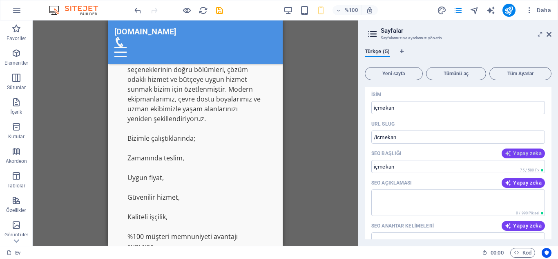
click at [527, 152] on font "Yapay zeka" at bounding box center [527, 153] width 29 height 6
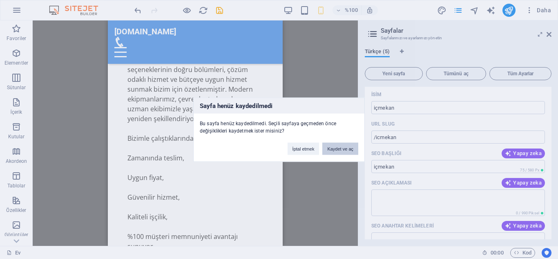
click at [342, 147] on font "Kaydet ve aç" at bounding box center [340, 148] width 26 height 5
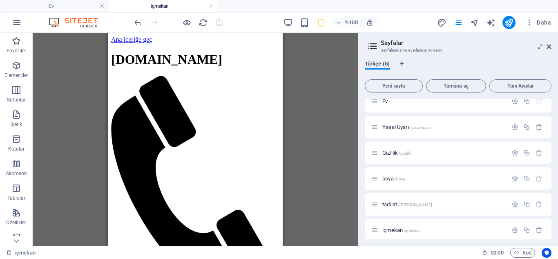
scroll to position [14, 0]
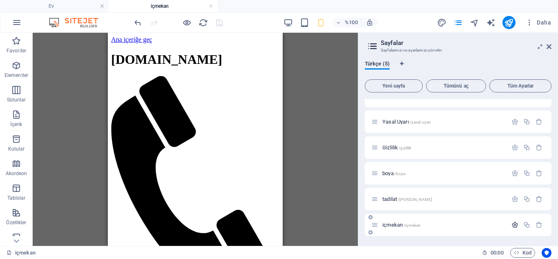
click at [511, 227] on icon "button" at bounding box center [514, 224] width 7 height 7
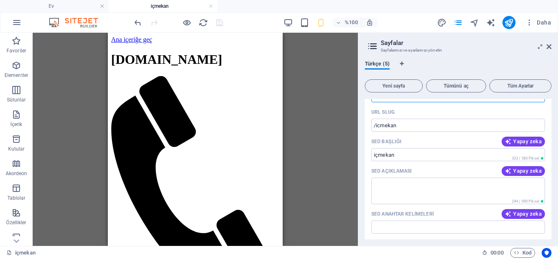
scroll to position [178, 0]
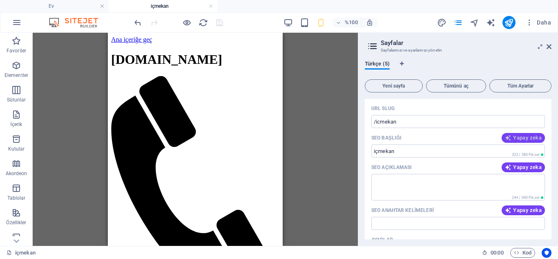
click at [519, 135] on font "Yapay zeka" at bounding box center [527, 137] width 29 height 6
type input "Bursada Boya ve Tadilat Hizmetleri"
click at [524, 167] on font "Yapay zeka" at bounding box center [527, 167] width 29 height 6
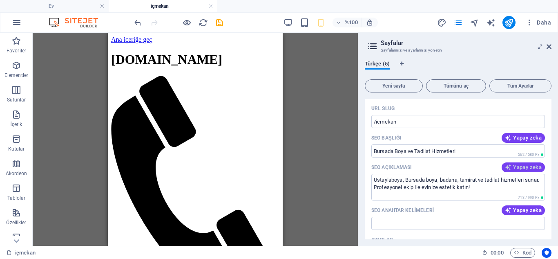
click at [527, 167] on font "Yapay zeka" at bounding box center [527, 167] width 29 height 6
type textarea "Ustaylaboya, Bursada boya, badana, tamirat ve tadilat hizmetleri sunar. Kalitel…"
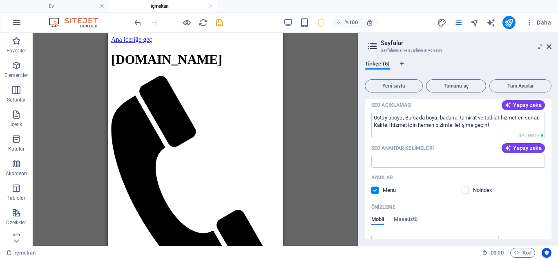
scroll to position [245, 0]
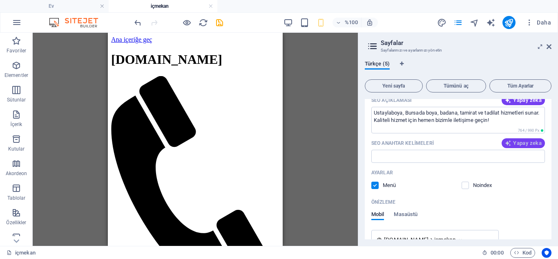
click at [520, 143] on font "Yapay zeka" at bounding box center [527, 143] width 29 height 6
type input "boya hizmetleri, badana tadilat, Bursa ustaları, iç mekan boyama, dış mekan bad…"
drag, startPoint x: 143, startPoint y: 16, endPoint x: 223, endPoint y: 27, distance: 80.8
click at [223, 27] on div at bounding box center [179, 22] width 92 height 13
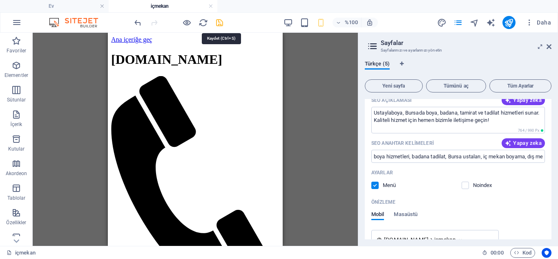
click at [219, 22] on icon "kaydetmek" at bounding box center [219, 22] width 9 height 9
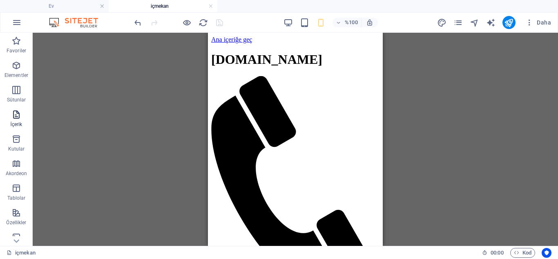
click at [16, 112] on icon "button" at bounding box center [16, 114] width 10 height 10
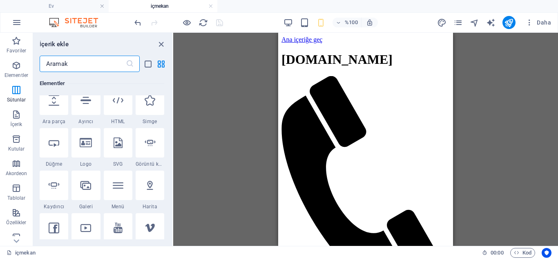
scroll to position [0, 0]
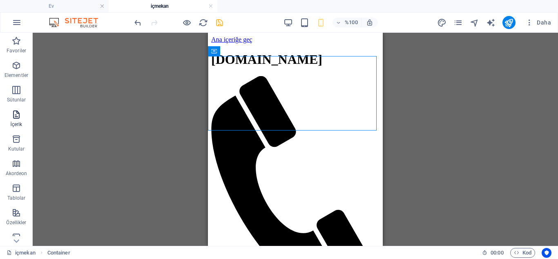
click at [15, 117] on icon "button" at bounding box center [16, 114] width 10 height 10
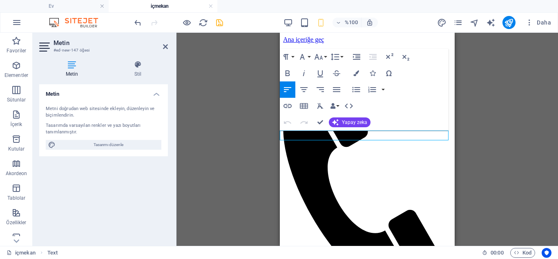
click at [362, 121] on font "Yapay zeka" at bounding box center [354, 122] width 25 height 6
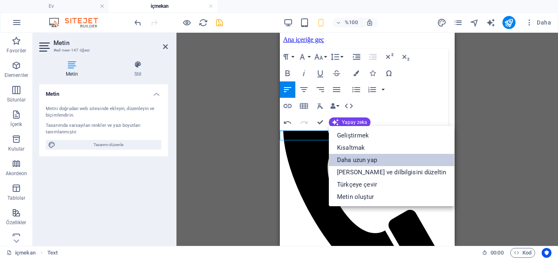
click at [368, 160] on font "Daha uzun yap" at bounding box center [357, 159] width 40 height 7
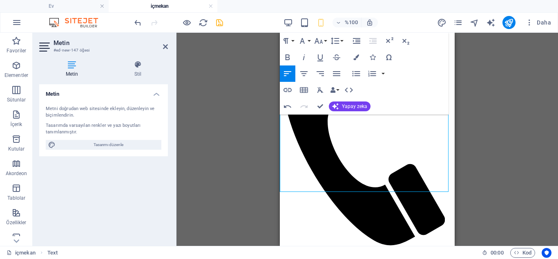
scroll to position [47, 0]
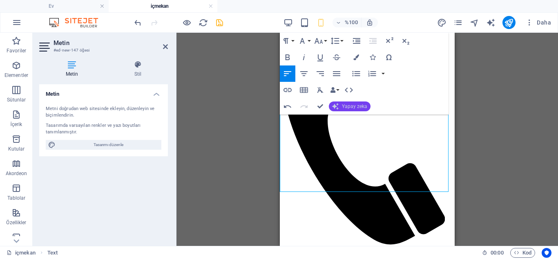
click at [360, 107] on font "Yapay zeka" at bounding box center [354, 106] width 25 height 6
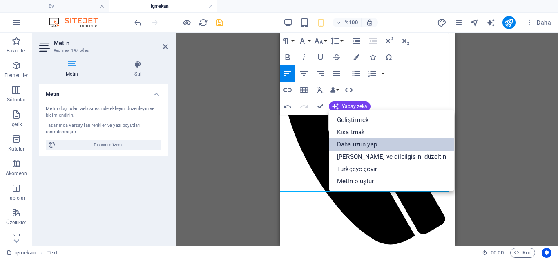
click at [346, 145] on font "Daha uzun yap" at bounding box center [357, 144] width 40 height 7
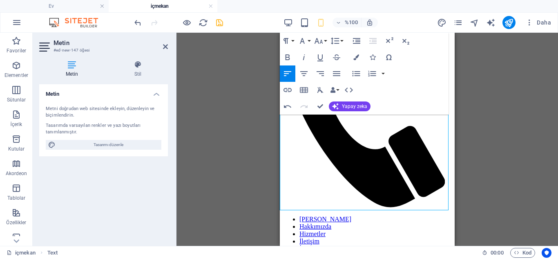
scroll to position [87, 0]
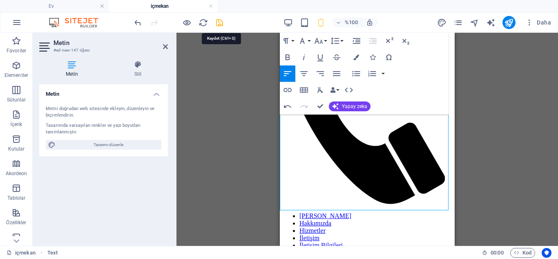
click at [219, 22] on icon "kaydetmek" at bounding box center [219, 22] width 9 height 9
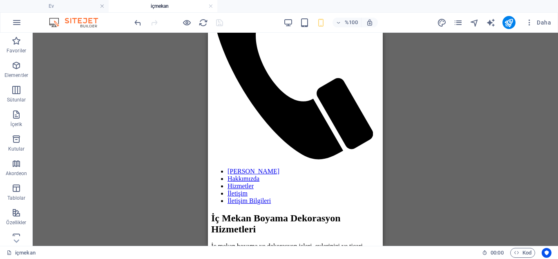
scroll to position [122, 0]
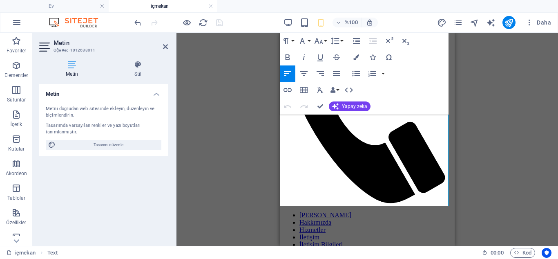
scroll to position [94, 0]
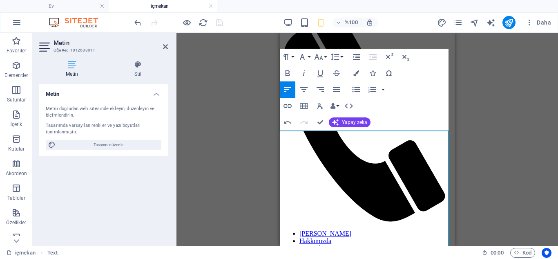
scroll to position [0, 0]
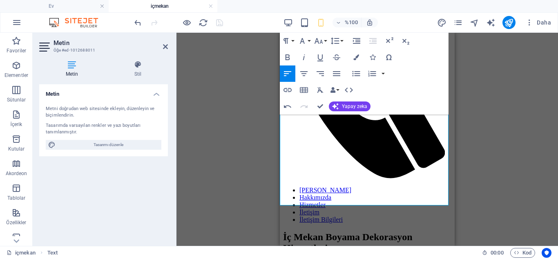
drag, startPoint x: 451, startPoint y: 113, endPoint x: 738, endPoint y: 151, distance: 289.6
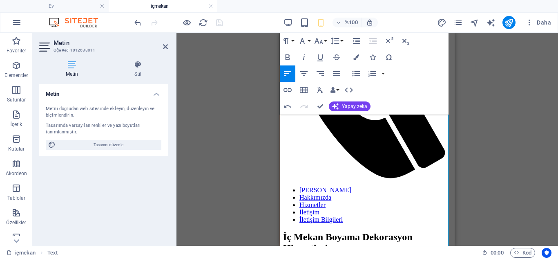
scroll to position [18, 0]
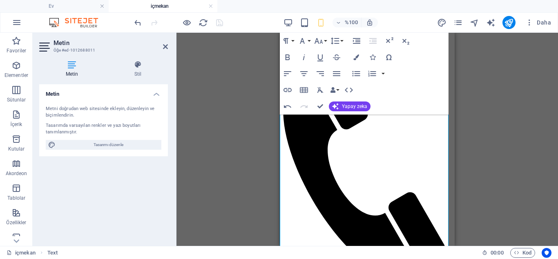
click at [228, 97] on div "Mevcut içeriği değiştirmek için buraya sürükleyin. Yeni bir öğe oluşturmak isti…" at bounding box center [367, 139] width 382 height 213
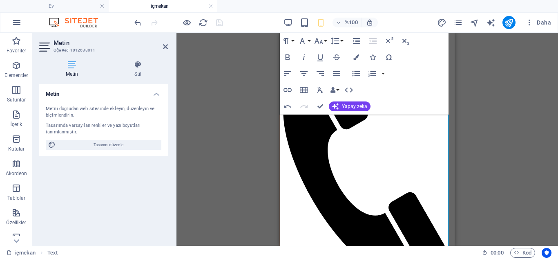
click at [228, 97] on div "Mevcut içeriği değiştirmek için buraya sürükleyin. Yeni bir öğe oluşturmak isti…" at bounding box center [367, 139] width 382 height 213
click at [167, 48] on icon at bounding box center [165, 46] width 5 height 7
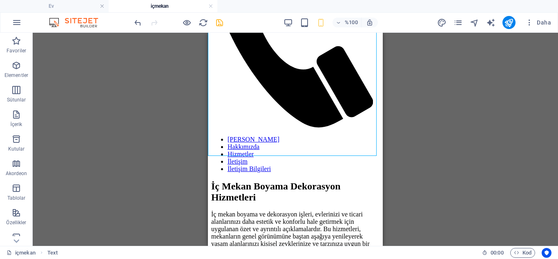
scroll to position [161, 0]
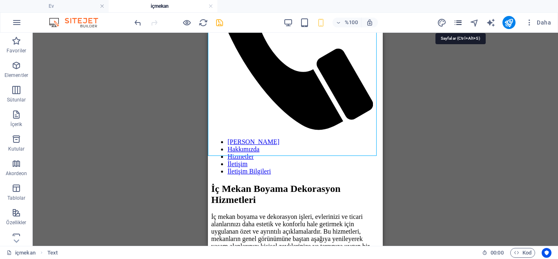
click at [456, 24] on icon "sayfalar" at bounding box center [457, 22] width 9 height 9
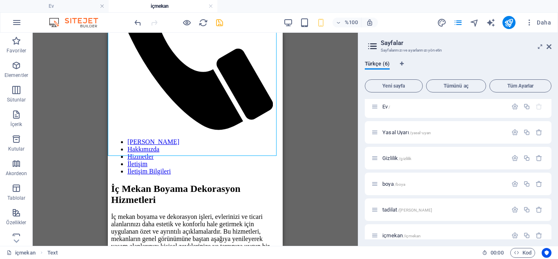
scroll to position [0, 0]
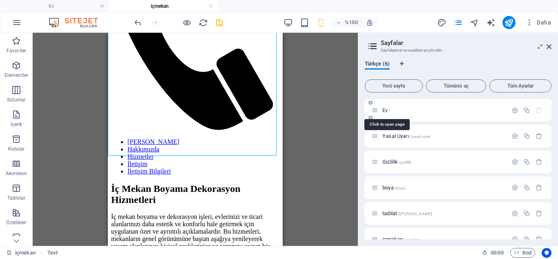
click at [387, 110] on font "Ev" at bounding box center [384, 110] width 5 height 6
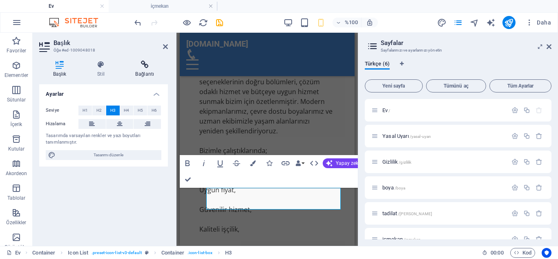
click at [147, 65] on icon at bounding box center [145, 64] width 46 height 8
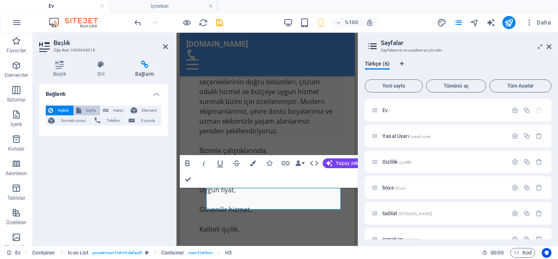
click at [89, 109] on font "Sayfa" at bounding box center [91, 110] width 10 height 4
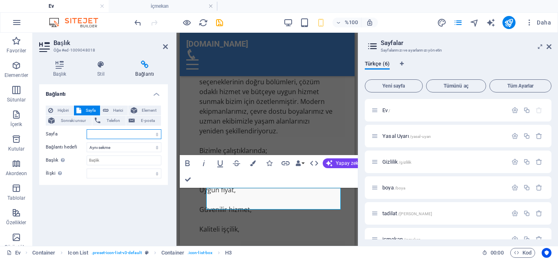
click at [124, 134] on select "Ev Yasal Uyarı Mahremiyet boya tadilat içmekan" at bounding box center [124, 134] width 75 height 10
select select "5"
click at [87, 129] on select "Ev Yasal Uyarı Mahremiyet boya tadilat içmekan" at bounding box center [124, 134] width 75 height 10
click at [132, 163] on input "Başlık Ek bağlantı açıklaması, bağlantı metniyle aynı olmamalıdır. Başlık, gene…" at bounding box center [124, 160] width 75 height 10
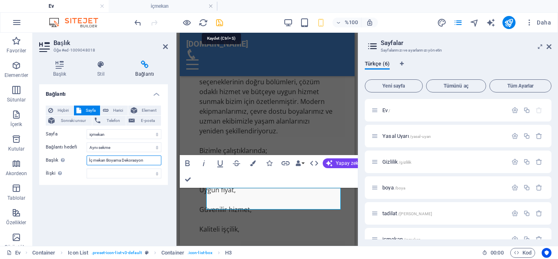
type input "İç mekan Boyama Dekorasyon"
click at [220, 21] on icon "kaydetmek" at bounding box center [219, 22] width 9 height 9
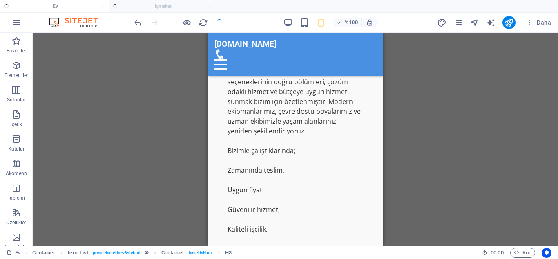
checkbox input "false"
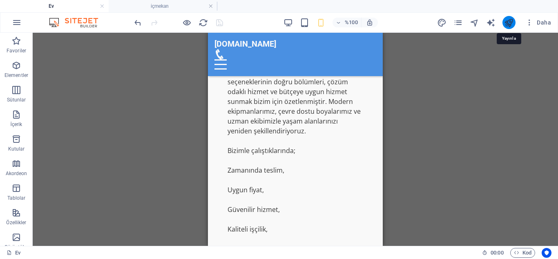
click at [511, 22] on icon "yayınlamak" at bounding box center [508, 22] width 9 height 9
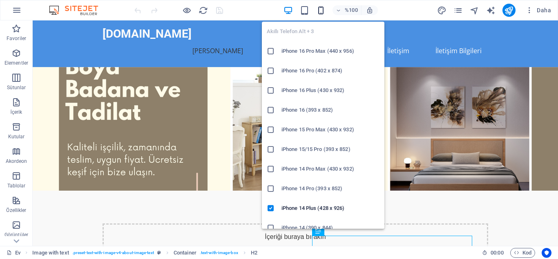
click at [320, 11] on icon "button" at bounding box center [320, 10] width 9 height 9
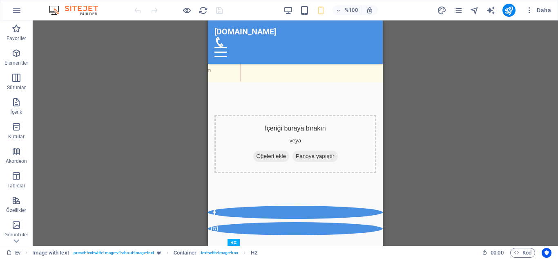
scroll to position [97, 0]
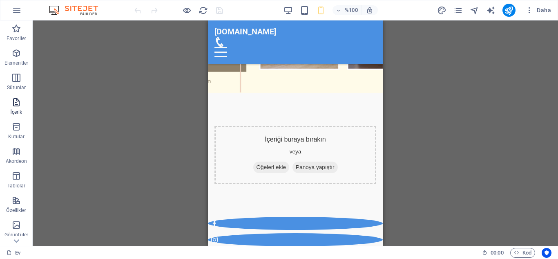
click at [18, 103] on icon "button" at bounding box center [16, 102] width 10 height 10
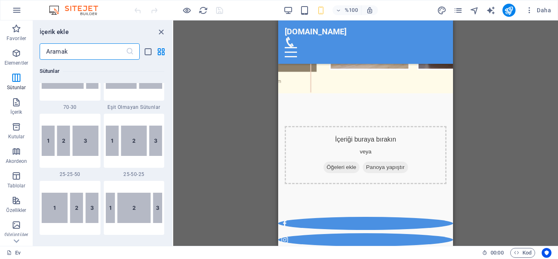
scroll to position [0, 0]
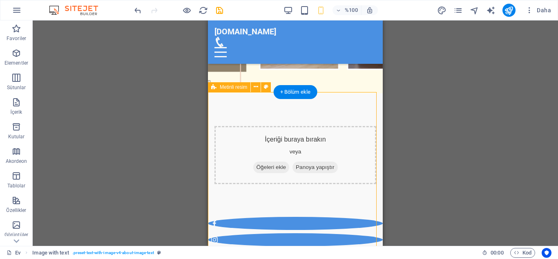
click at [19, 106] on icon "button" at bounding box center [16, 102] width 10 height 10
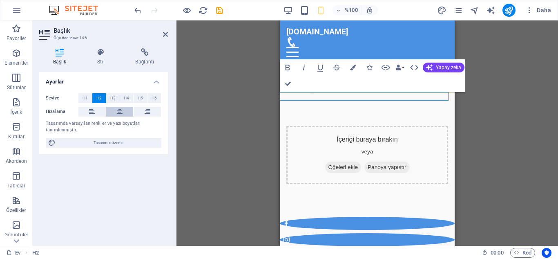
click at [118, 113] on icon at bounding box center [120, 112] width 6 height 10
click at [424, 255] on h2 "Ücretsiz Keşif İçin Randevu Alınız" at bounding box center [367, 259] width 175 height 9
click at [147, 50] on icon at bounding box center [145, 52] width 46 height 8
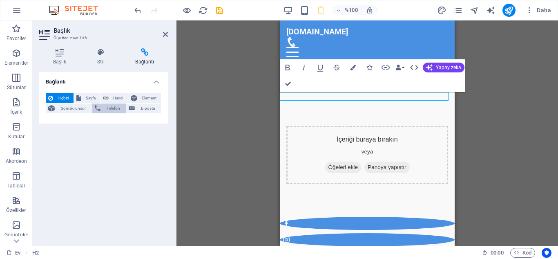
click at [107, 109] on font "Telefon" at bounding box center [113, 108] width 13 height 4
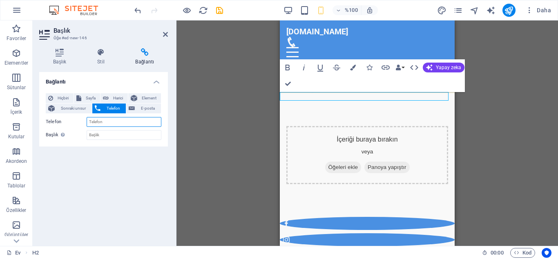
click at [104, 122] on input "Telefon" at bounding box center [124, 122] width 75 height 10
type input "05334998498"
click at [112, 136] on input "Başlık Ek bağlantı açıklaması, bağlantı metniyle aynı olmamalıdır. Başlık, gene…" at bounding box center [124, 135] width 75 height 10
type input "Randevu"
click at [219, 9] on icon "kaydetmek" at bounding box center [219, 10] width 9 height 9
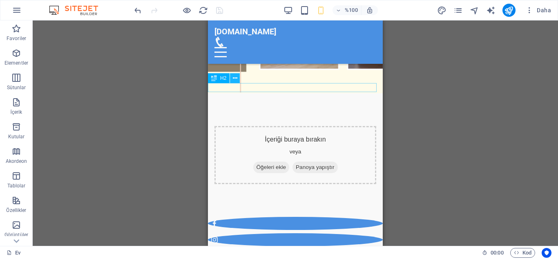
click at [234, 79] on icon at bounding box center [235, 78] width 4 height 9
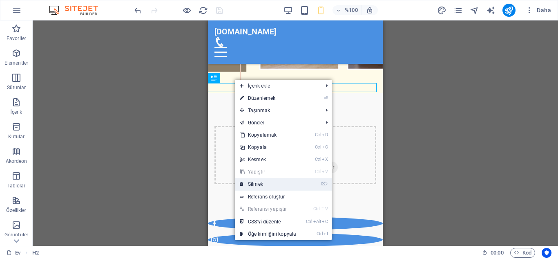
click at [261, 184] on font "Silmek" at bounding box center [255, 184] width 15 height 6
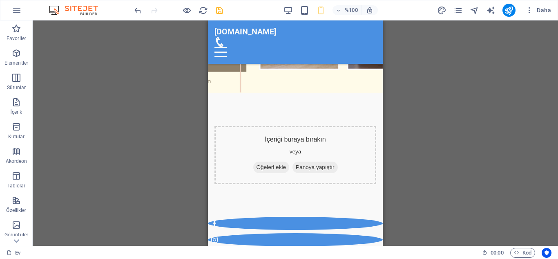
click at [427, 109] on div "H2 Metinli resim Konteyner Menü Çubuğu Metin Spacer Simge Sosyal Medya Simgeler…" at bounding box center [295, 132] width 525 height 225
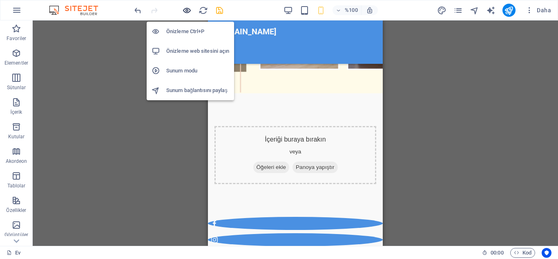
click at [186, 9] on icon "button" at bounding box center [186, 10] width 9 height 9
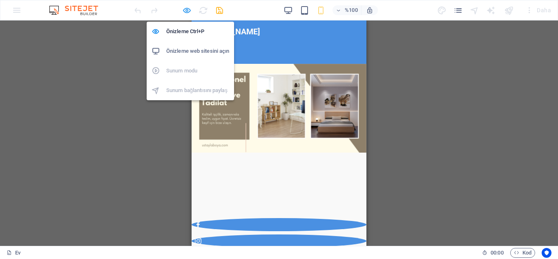
click at [185, 12] on icon "button" at bounding box center [186, 10] width 9 height 9
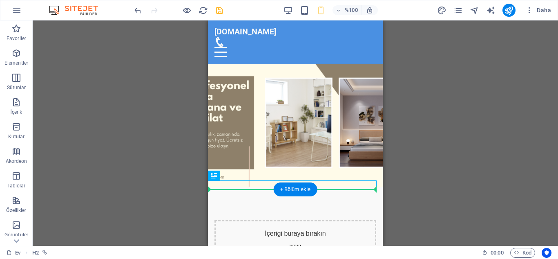
drag, startPoint x: 429, startPoint y: 198, endPoint x: 221, endPoint y: 194, distance: 207.6
drag, startPoint x: 428, startPoint y: 194, endPoint x: 221, endPoint y: 203, distance: 207.7
click at [446, 165] on div "H2 Metinli resim Konteyner Menü Çubuğu Metin Spacer Simge Sosyal Medya Simgeler…" at bounding box center [295, 132] width 525 height 225
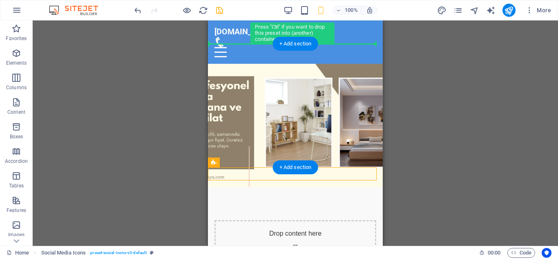
drag, startPoint x: 425, startPoint y: 184, endPoint x: 220, endPoint y: 50, distance: 244.4
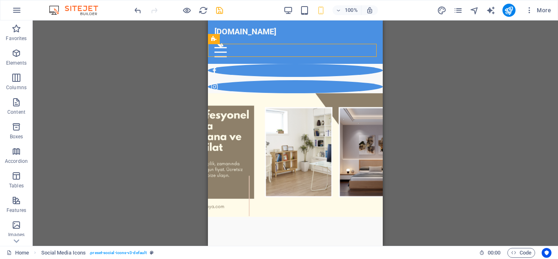
click at [447, 102] on div "H2 Image with text Container Menu Bar Text Spacer Icon Social Media Icons H2 H2…" at bounding box center [295, 132] width 525 height 225
click at [513, 94] on div "H2 Image with text Container Menu Bar Text Spacer Icon Social Media Icons H2 H2…" at bounding box center [295, 132] width 525 height 225
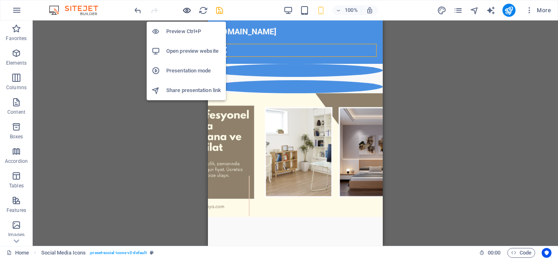
click at [184, 9] on icon "button" at bounding box center [186, 10] width 9 height 9
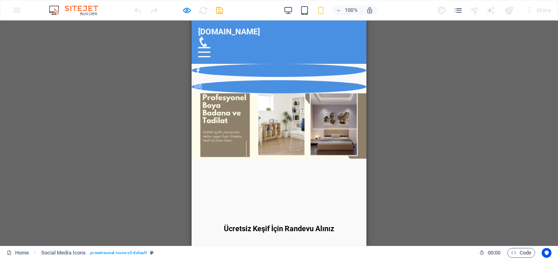
click at [396, 118] on div "H2 Image with text Container Menu Bar Text Spacer Icon Social Media Icons H2 H2…" at bounding box center [279, 132] width 558 height 225
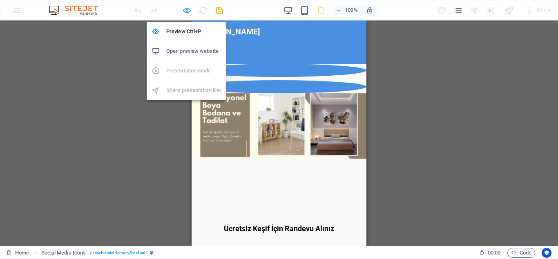
click at [187, 8] on icon "button" at bounding box center [186, 10] width 9 height 9
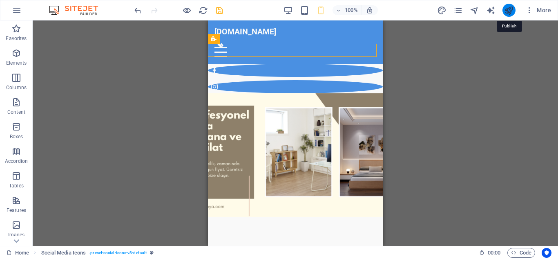
click at [508, 11] on icon "publish" at bounding box center [508, 10] width 9 height 9
checkbox input "false"
